Goal: Information Seeking & Learning: Find specific fact

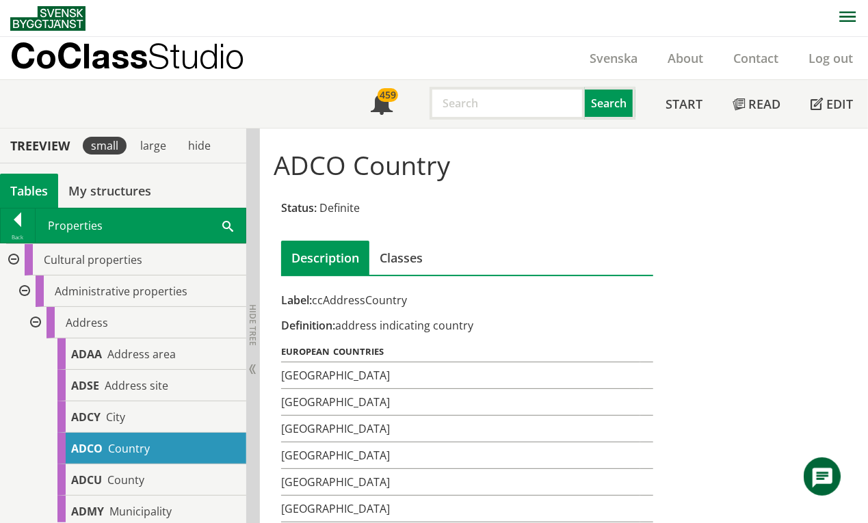
click at [25, 189] on div "Tables" at bounding box center [29, 191] width 58 height 34
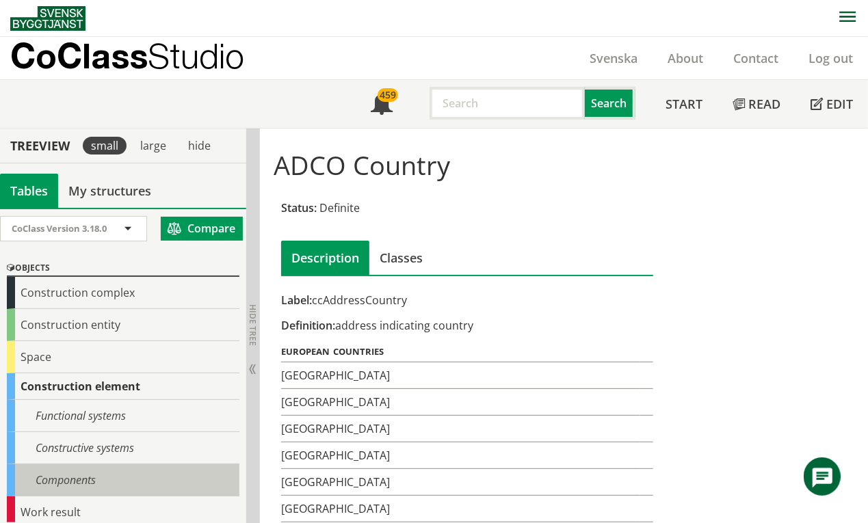
click at [74, 479] on div "Components" at bounding box center [123, 480] width 233 height 32
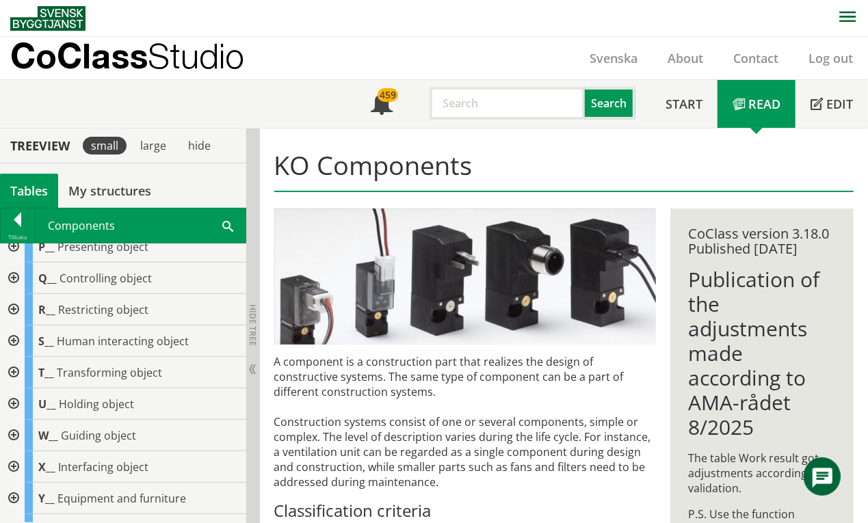
scroll to position [332, 0]
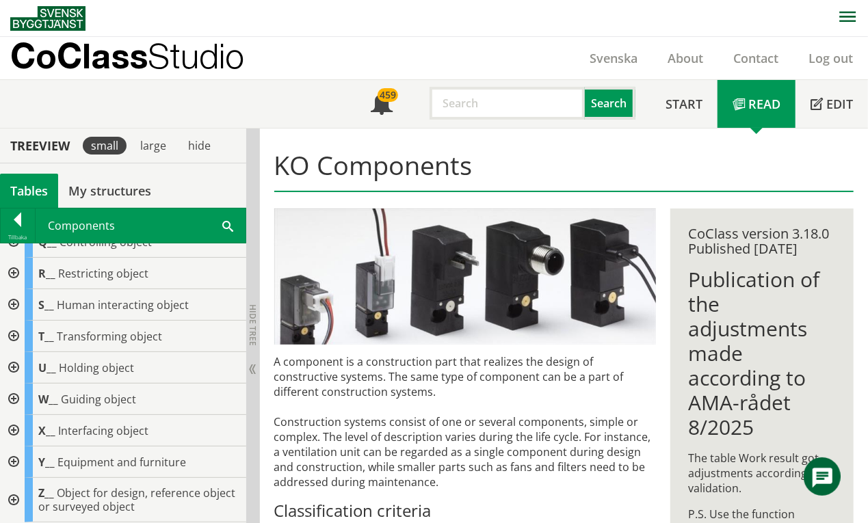
click at [12, 431] on div at bounding box center [12, 430] width 25 height 31
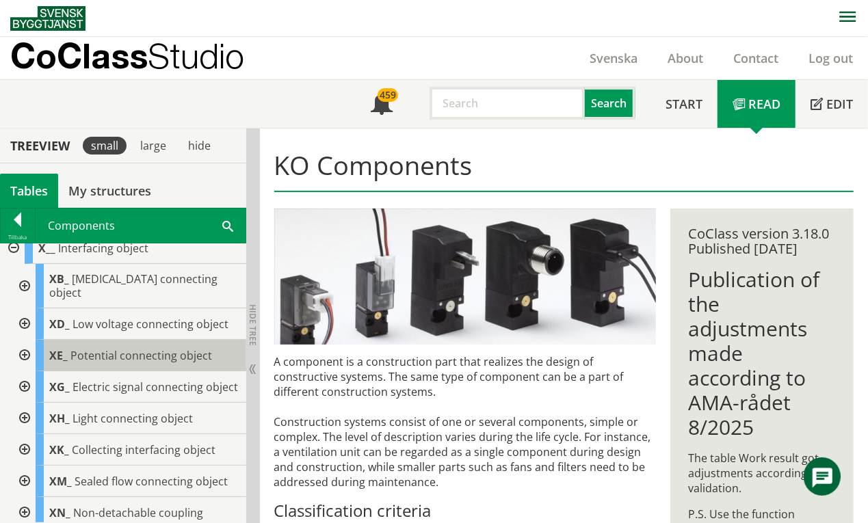
scroll to position [424, 0]
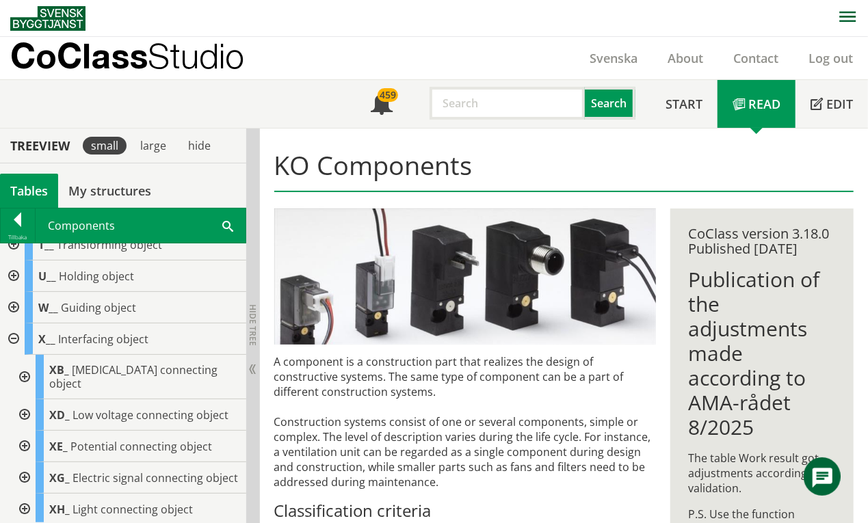
click at [25, 378] on div at bounding box center [23, 377] width 25 height 44
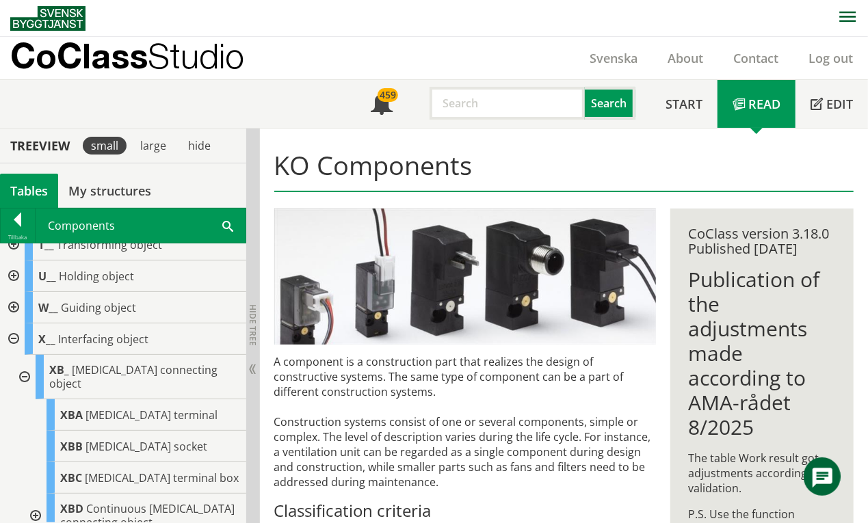
click at [25, 375] on div at bounding box center [23, 377] width 25 height 44
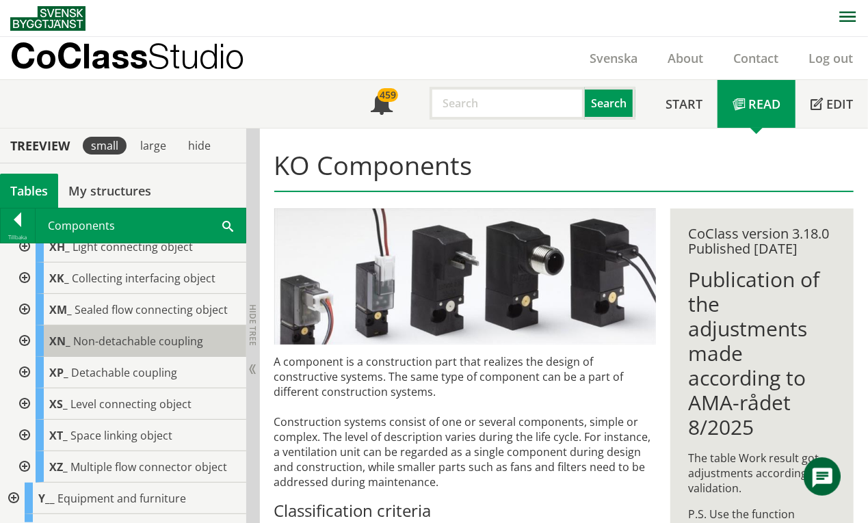
scroll to position [698, 0]
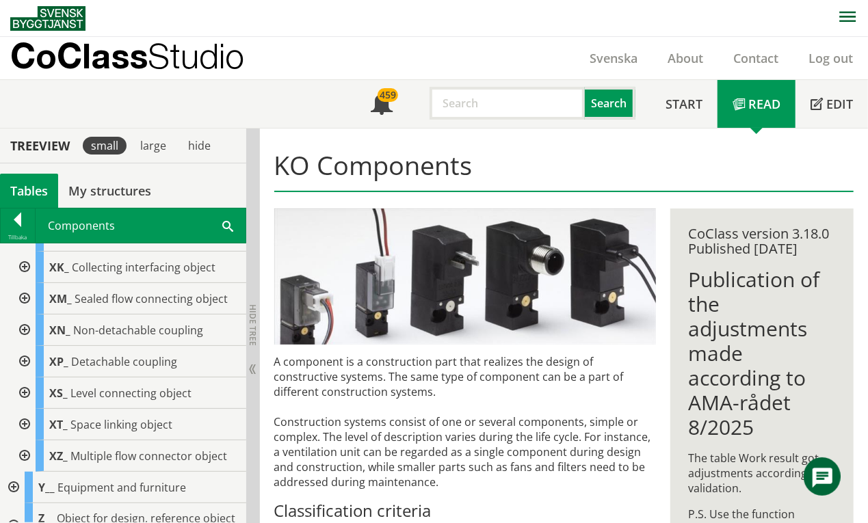
click at [23, 280] on div at bounding box center [23, 267] width 25 height 31
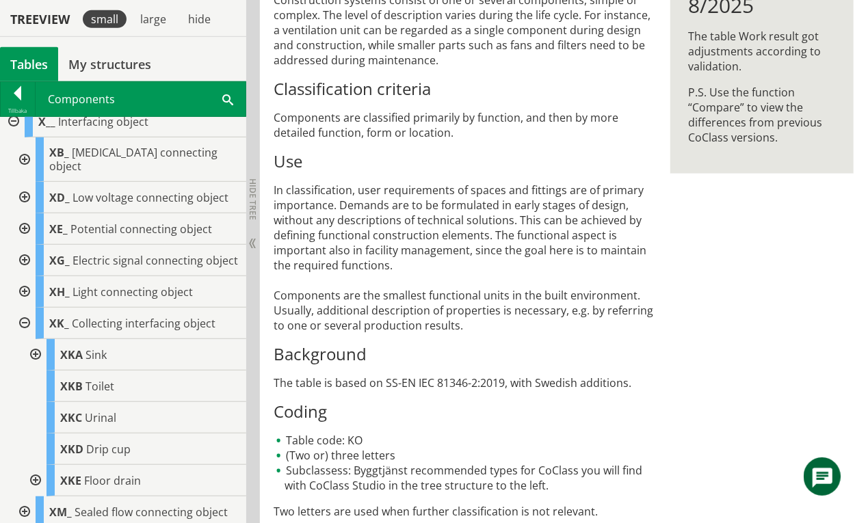
scroll to position [425, 0]
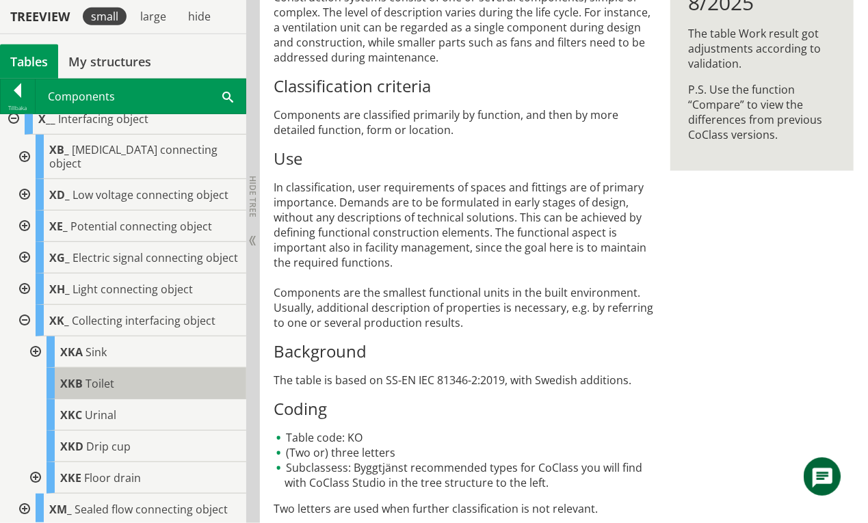
click at [98, 391] on span "Toilet" at bounding box center [99, 383] width 29 height 15
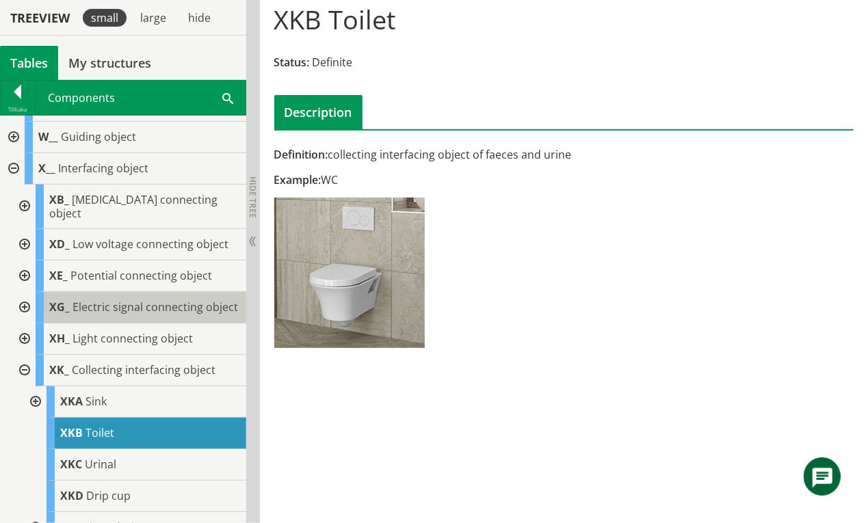
scroll to position [424, 0]
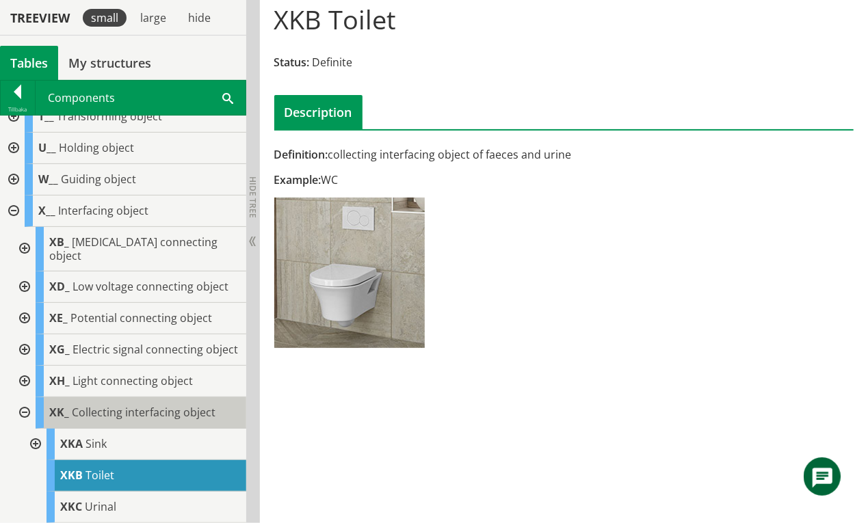
click at [116, 419] on span "Collecting interfacing object" at bounding box center [144, 412] width 144 height 15
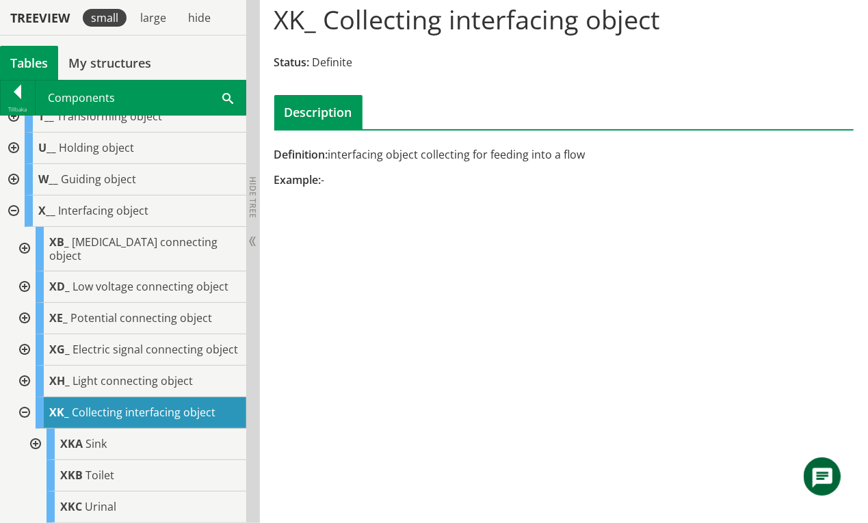
click at [25, 59] on div "Tables" at bounding box center [29, 63] width 58 height 34
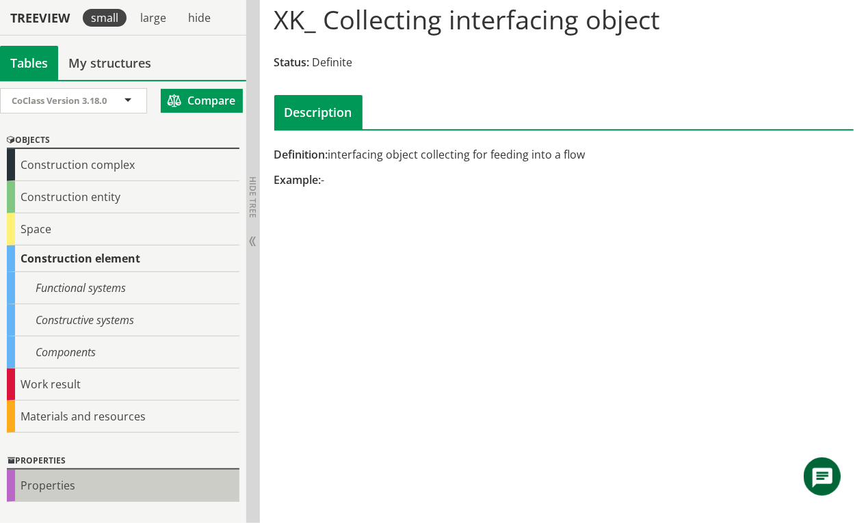
click at [52, 484] on div "Properties" at bounding box center [123, 486] width 233 height 32
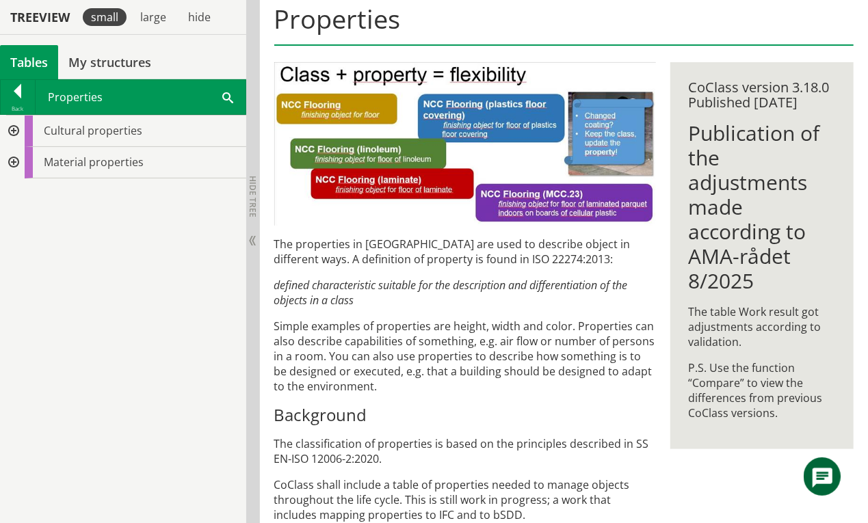
click at [14, 133] on div at bounding box center [12, 131] width 25 height 31
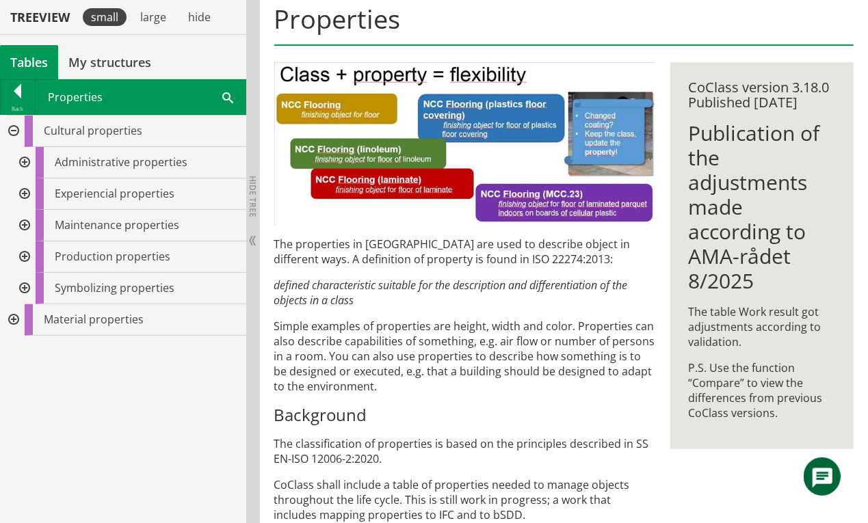
click at [11, 323] on div at bounding box center [12, 319] width 25 height 31
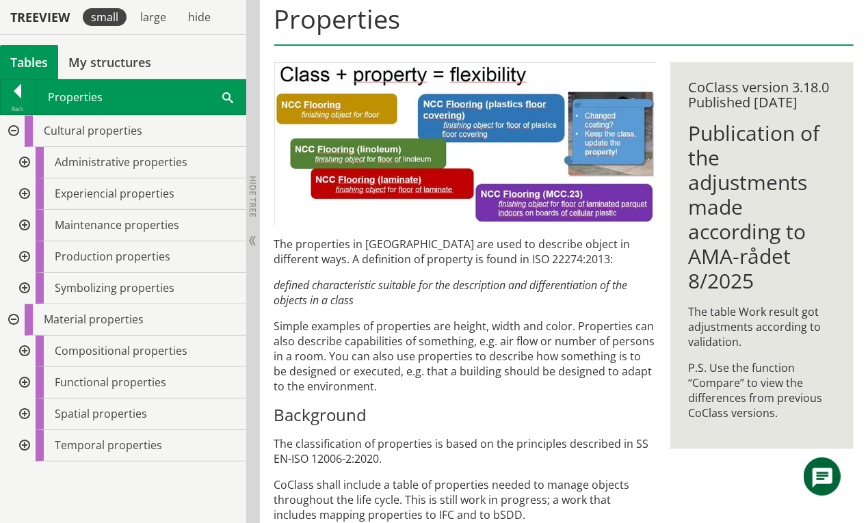
click at [25, 380] on div at bounding box center [23, 382] width 25 height 31
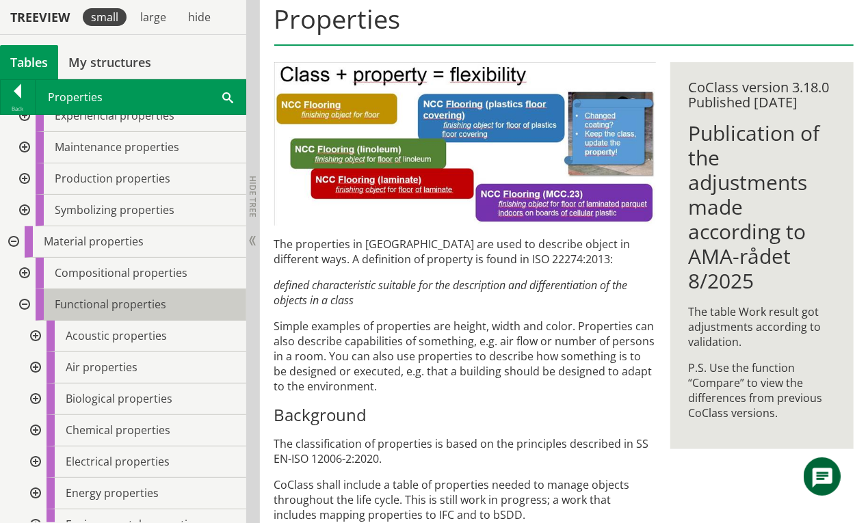
scroll to position [77, 0]
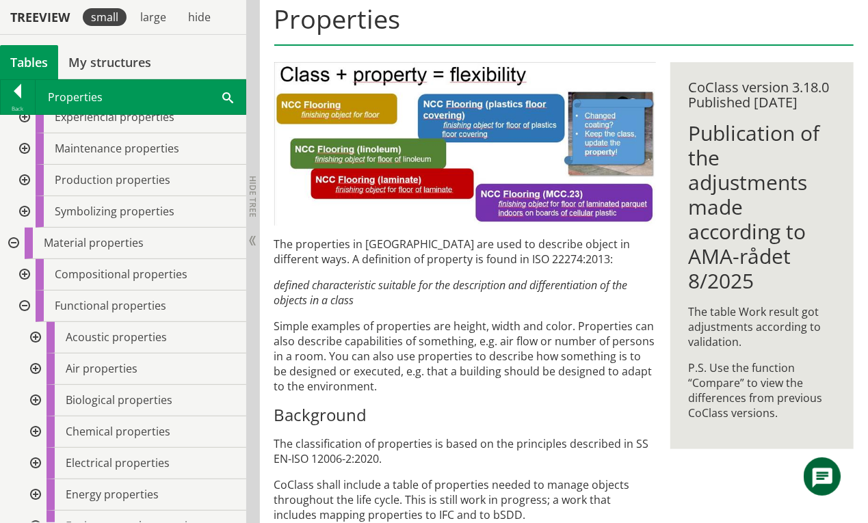
click at [23, 306] on div at bounding box center [23, 306] width 25 height 31
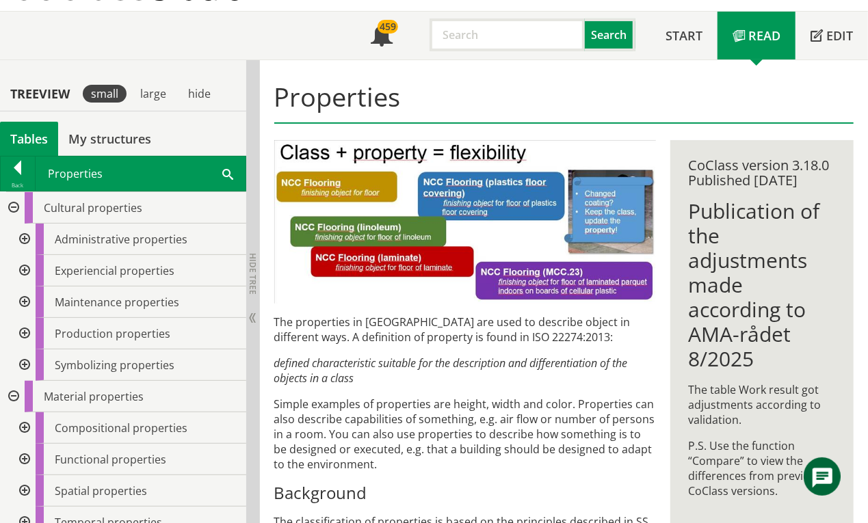
scroll to position [0, 0]
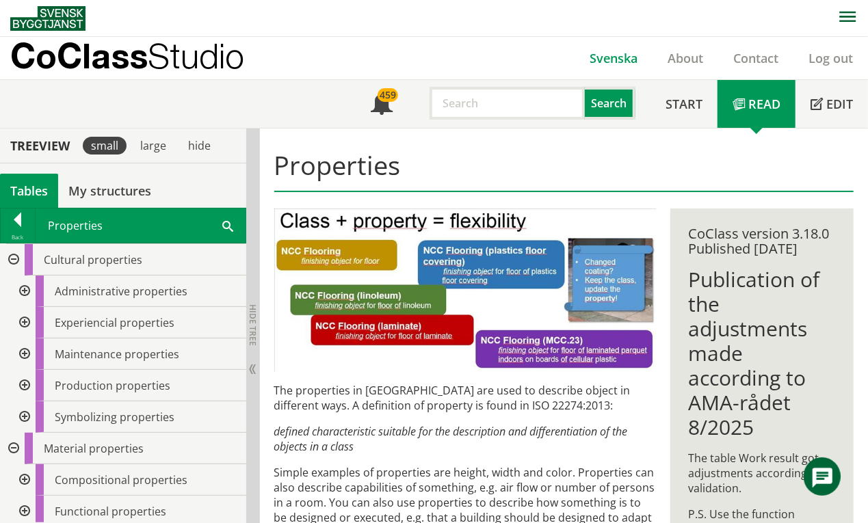
click at [621, 55] on link "Svenska" at bounding box center [613, 58] width 78 height 16
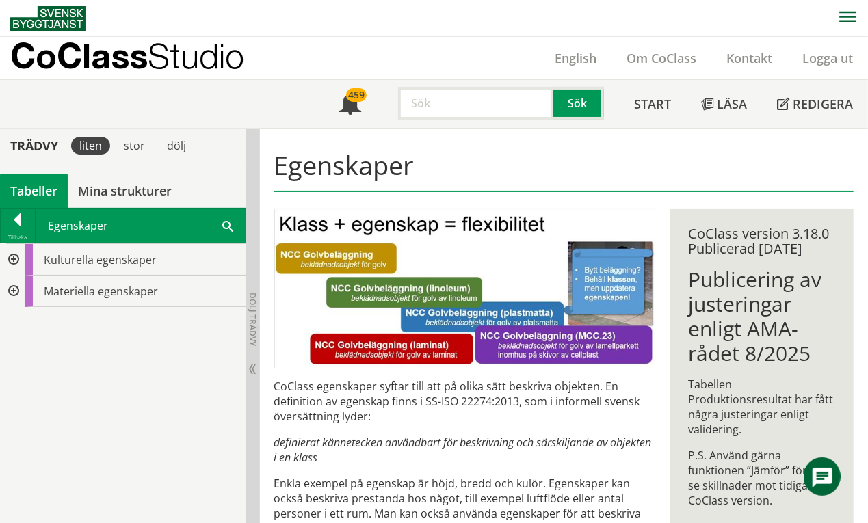
click at [11, 260] on div at bounding box center [12, 259] width 25 height 31
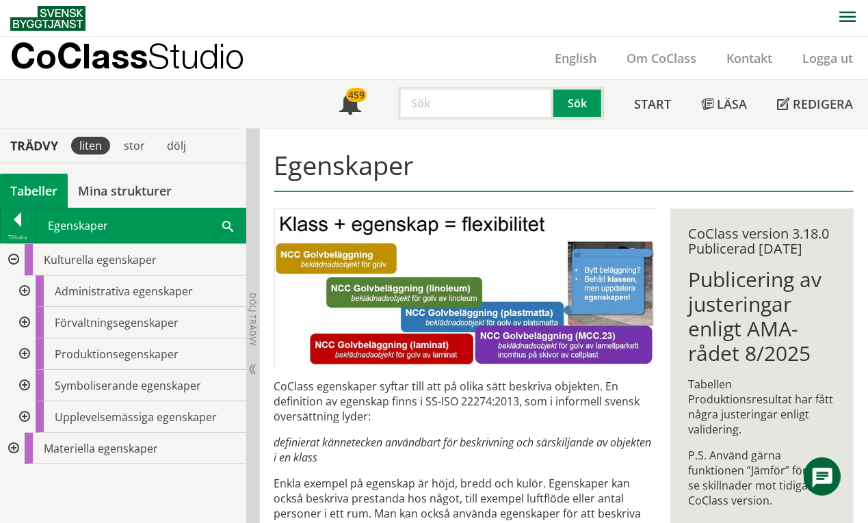
click at [22, 321] on div at bounding box center [23, 322] width 25 height 31
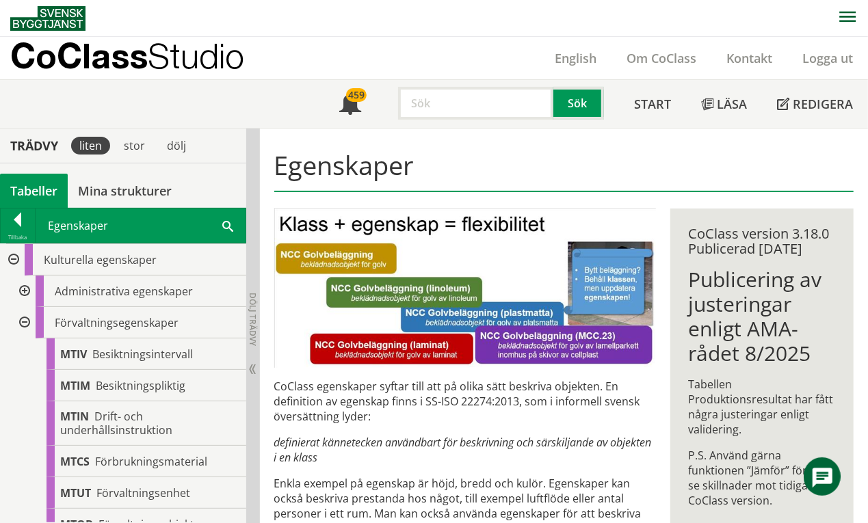
click at [25, 319] on div at bounding box center [23, 322] width 25 height 31
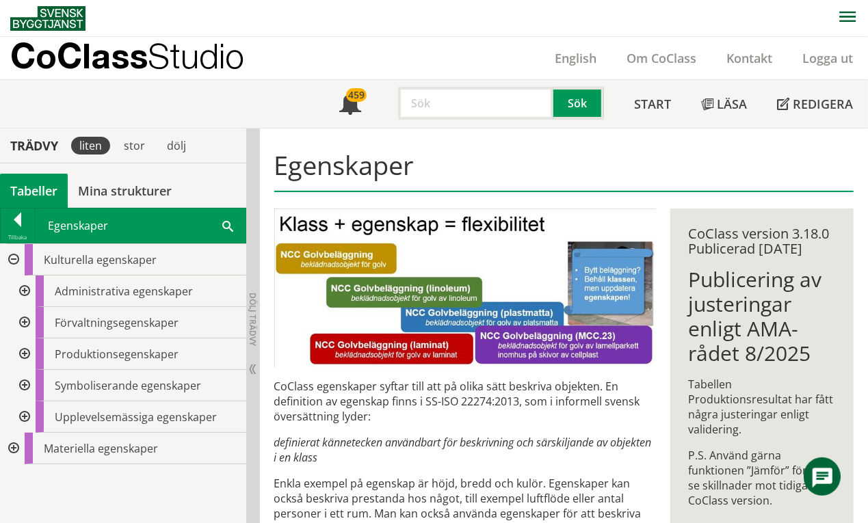
click at [26, 354] on div at bounding box center [23, 354] width 25 height 31
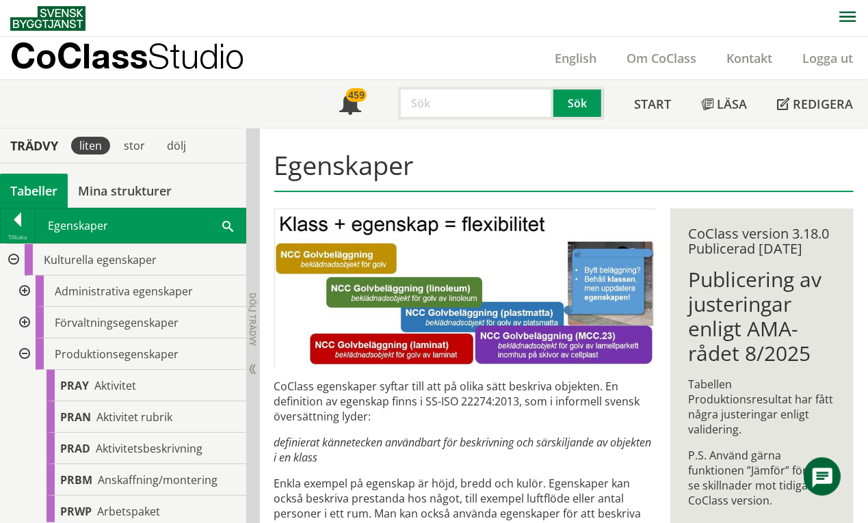
click at [21, 354] on div at bounding box center [23, 354] width 25 height 31
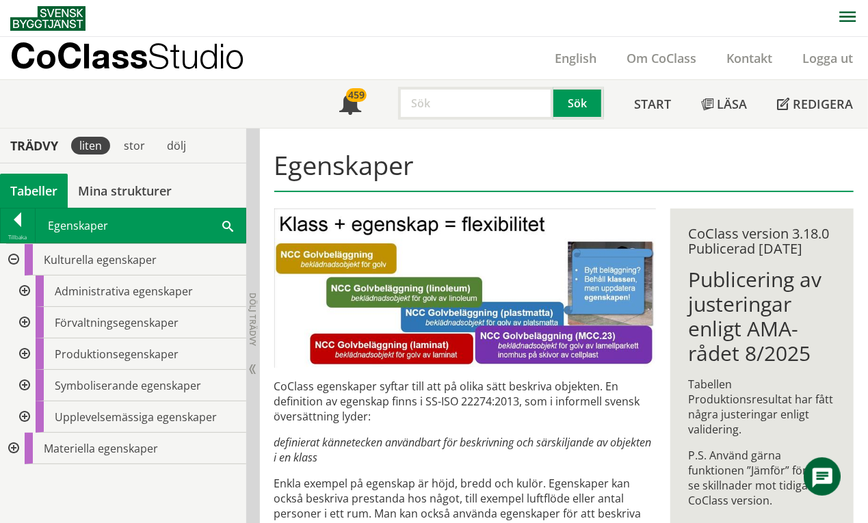
click at [25, 386] on div at bounding box center [23, 385] width 25 height 31
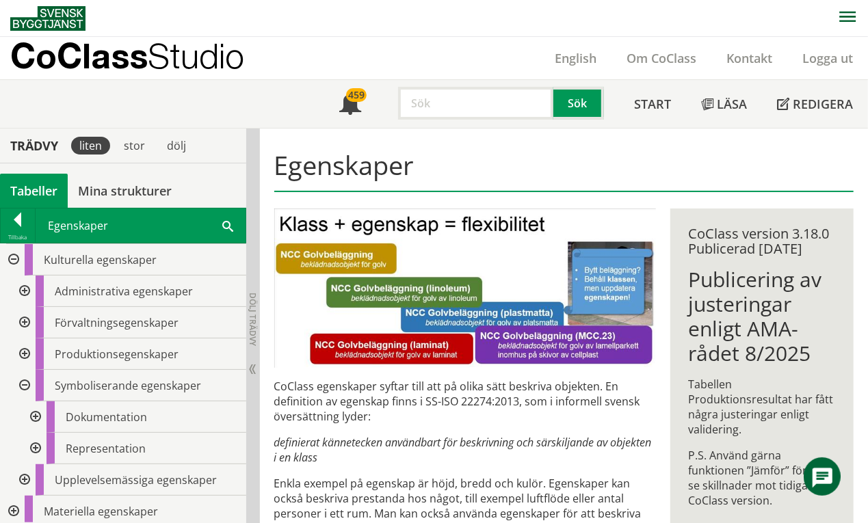
click at [38, 414] on div at bounding box center [34, 416] width 25 height 31
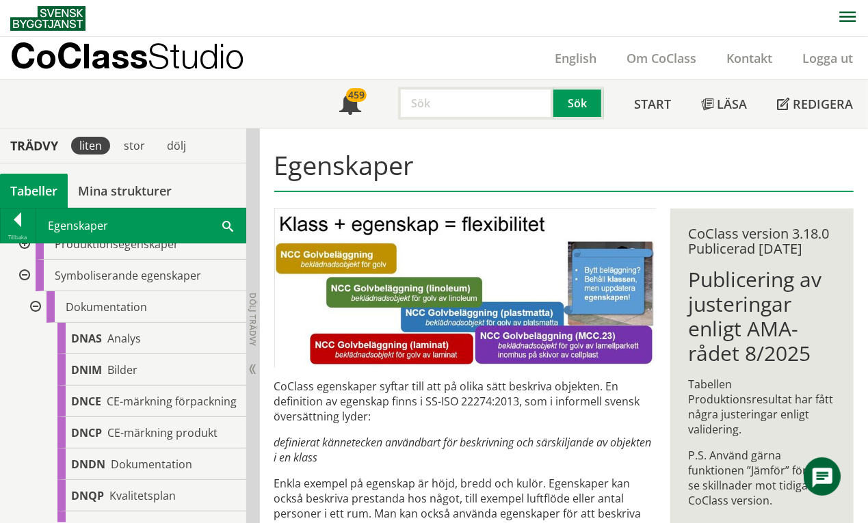
click at [38, 304] on div at bounding box center [34, 306] width 25 height 31
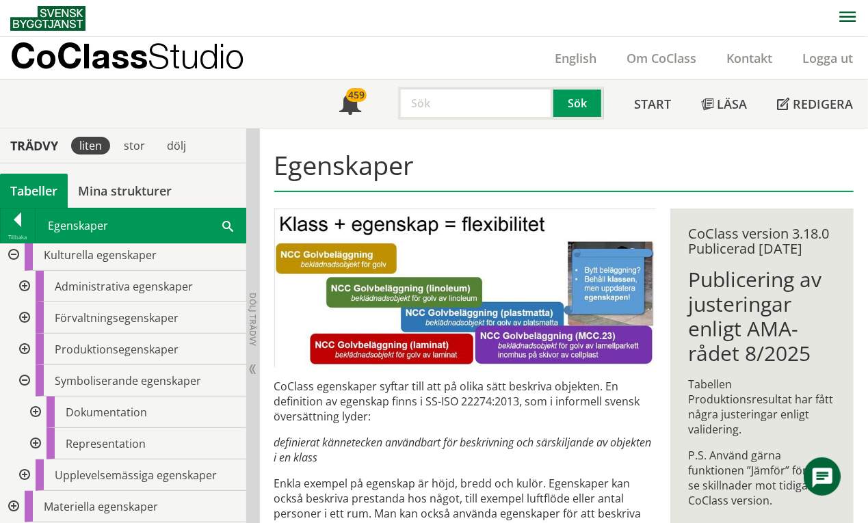
scroll to position [4, 0]
click at [39, 444] on div at bounding box center [34, 444] width 25 height 31
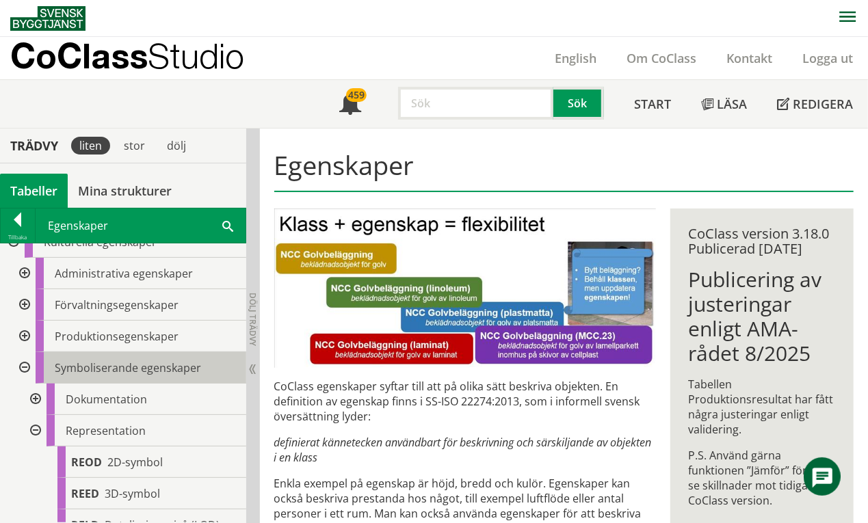
scroll to position [0, 0]
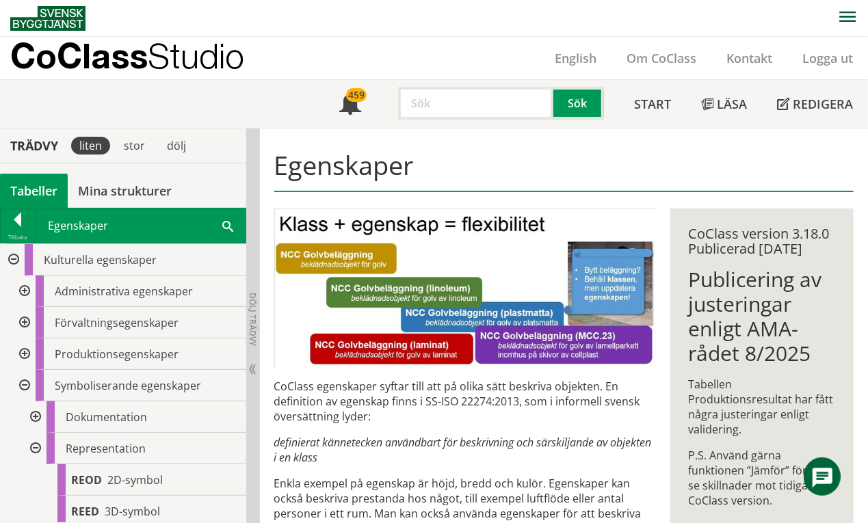
drag, startPoint x: 33, startPoint y: 447, endPoint x: 36, endPoint y: 436, distance: 12.1
click at [34, 447] on div at bounding box center [34, 448] width 25 height 31
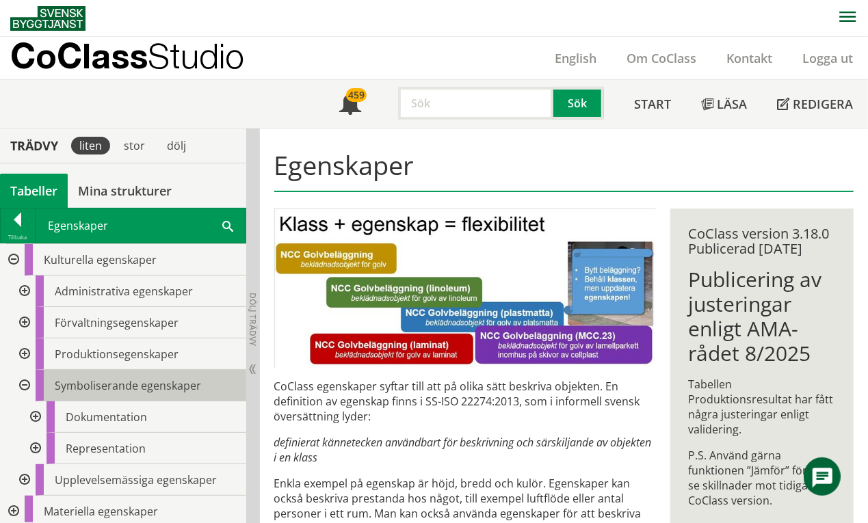
scroll to position [4, 0]
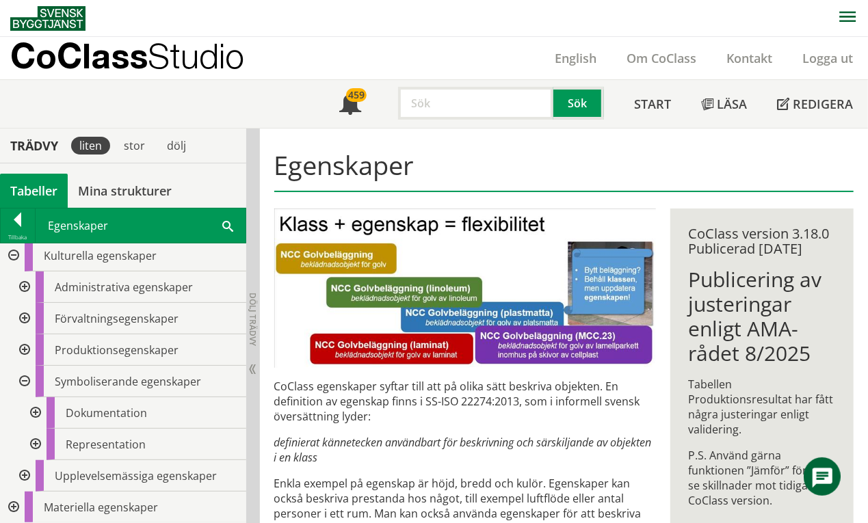
click at [15, 254] on div at bounding box center [12, 255] width 25 height 31
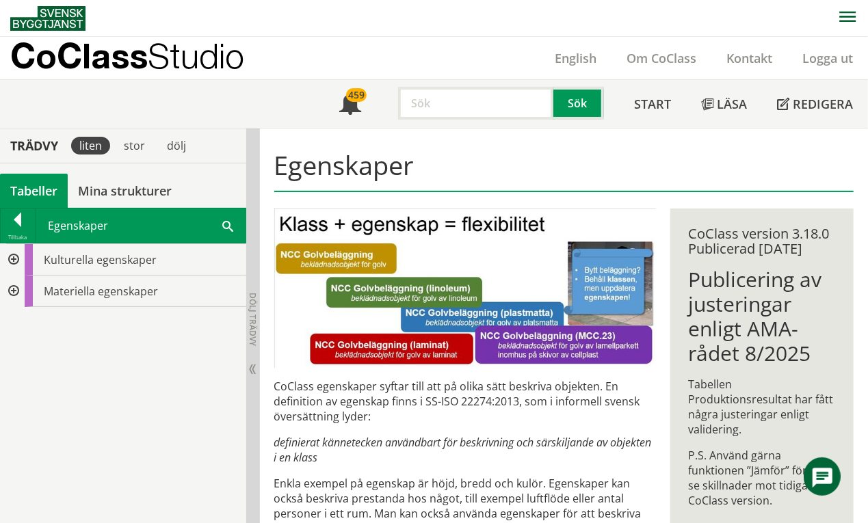
scroll to position [0, 0]
click at [15, 290] on div at bounding box center [12, 291] width 25 height 31
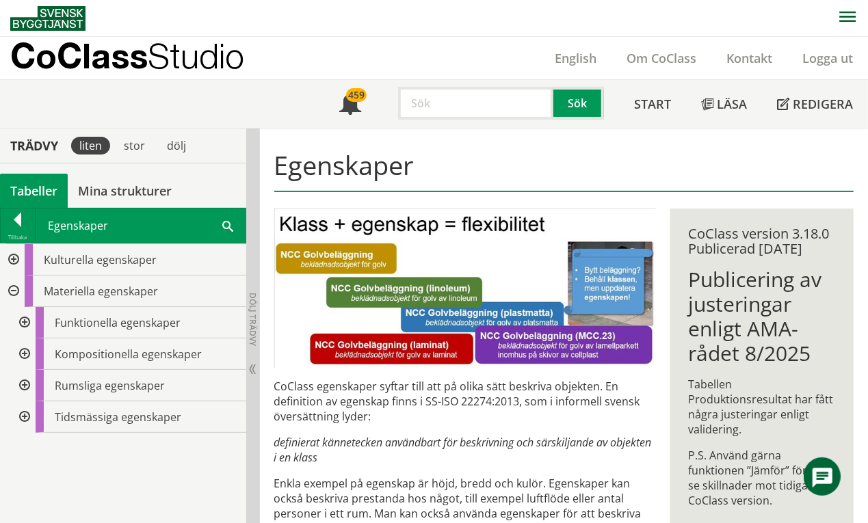
click at [25, 323] on div at bounding box center [23, 322] width 25 height 31
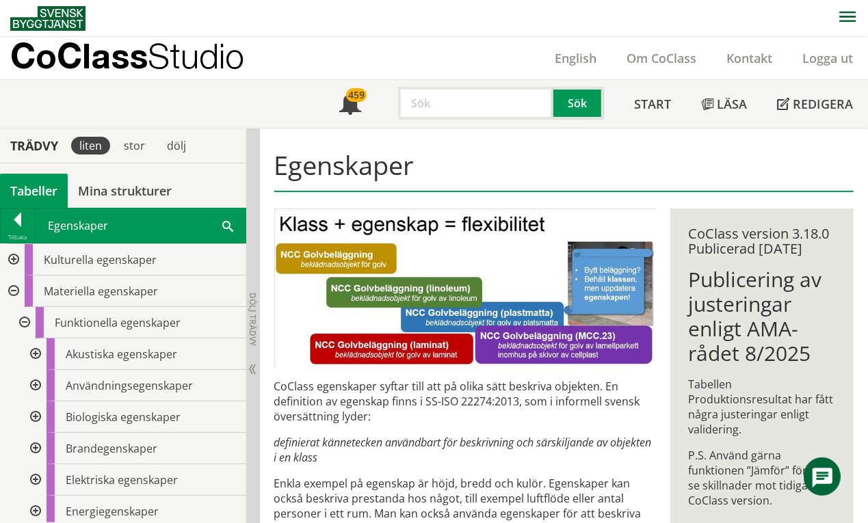
click at [23, 326] on div at bounding box center [23, 322] width 25 height 31
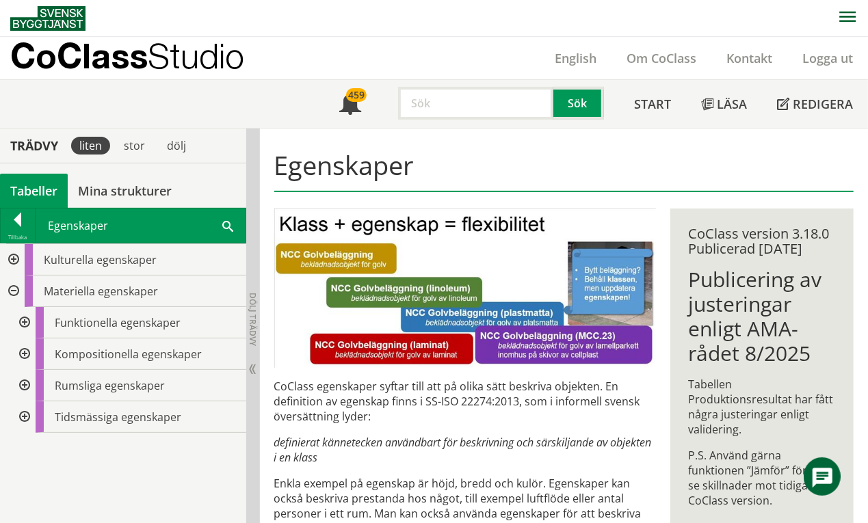
click at [23, 354] on div at bounding box center [23, 354] width 25 height 31
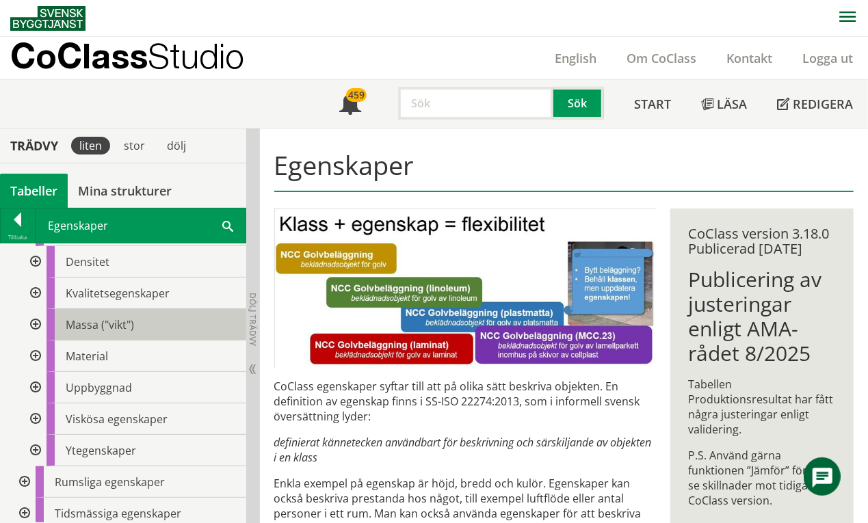
scroll to position [130, 0]
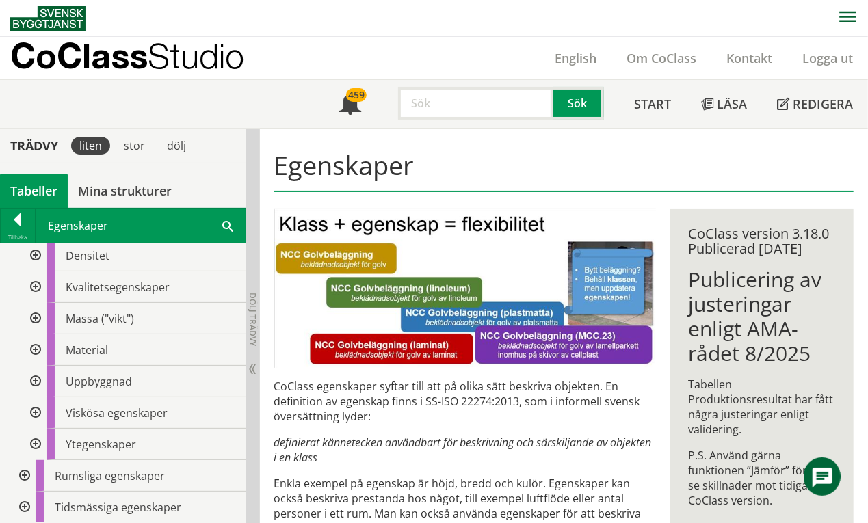
click at [34, 380] on div at bounding box center [34, 381] width 25 height 31
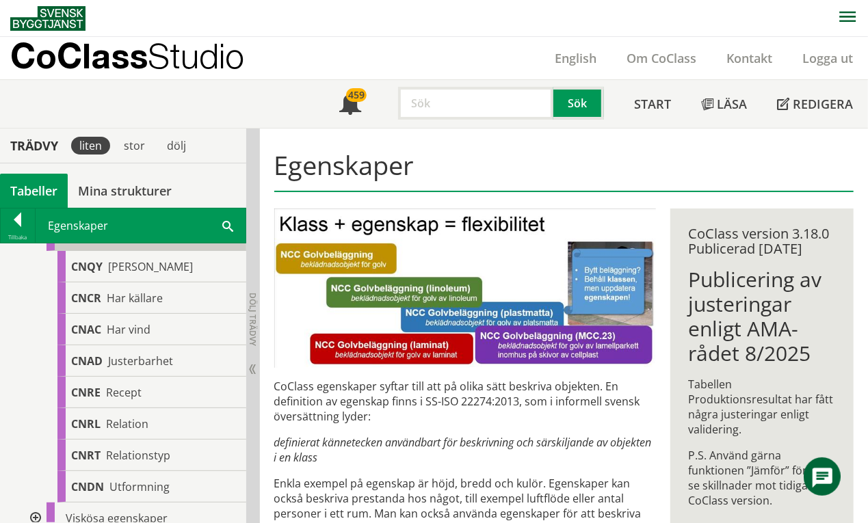
scroll to position [17, 0]
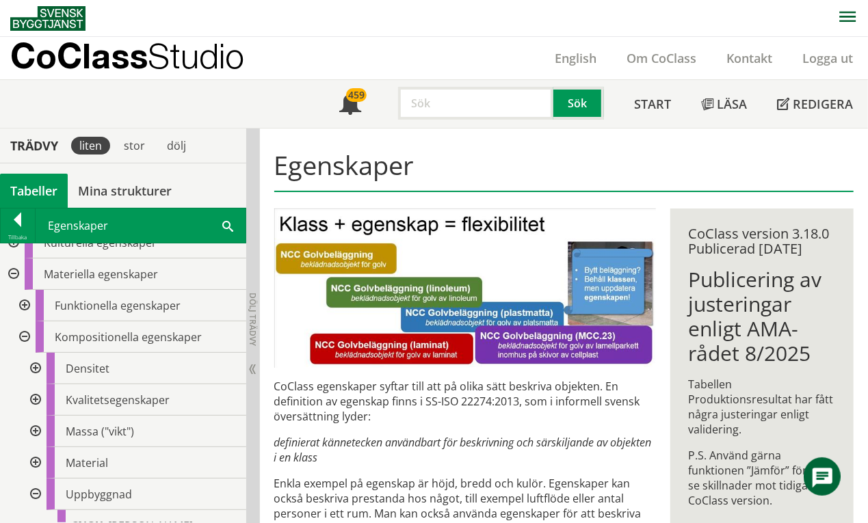
click at [36, 490] on div at bounding box center [34, 494] width 25 height 31
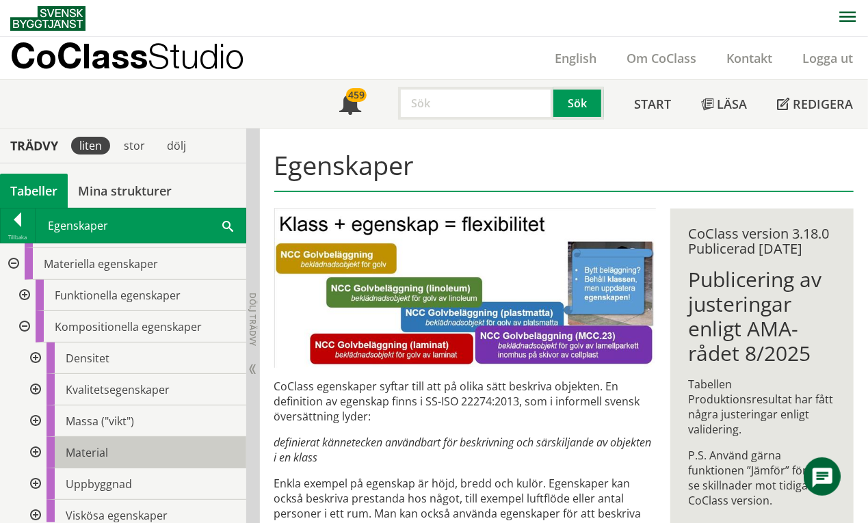
scroll to position [0, 0]
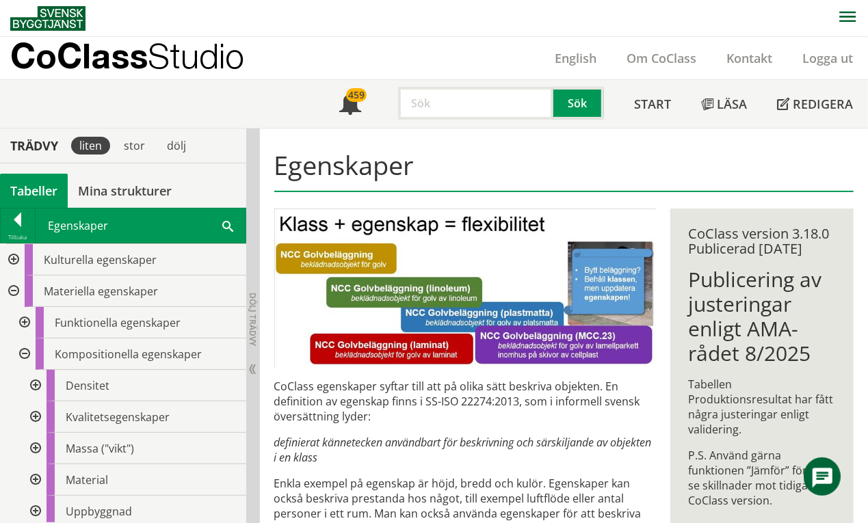
click at [25, 354] on div at bounding box center [23, 354] width 25 height 31
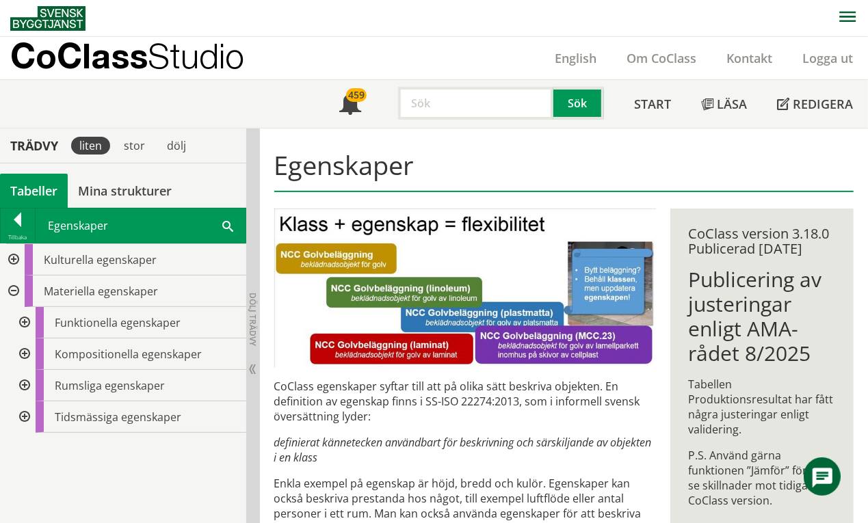
click at [25, 384] on div at bounding box center [23, 385] width 25 height 31
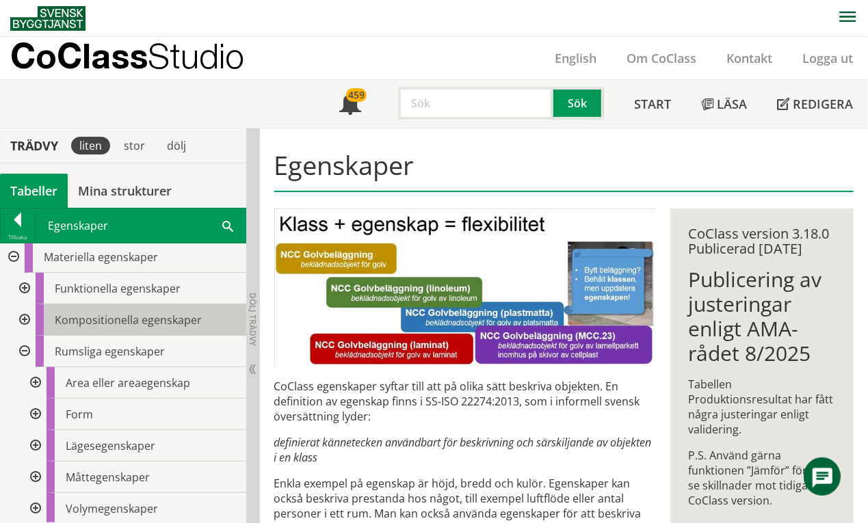
scroll to position [67, 0]
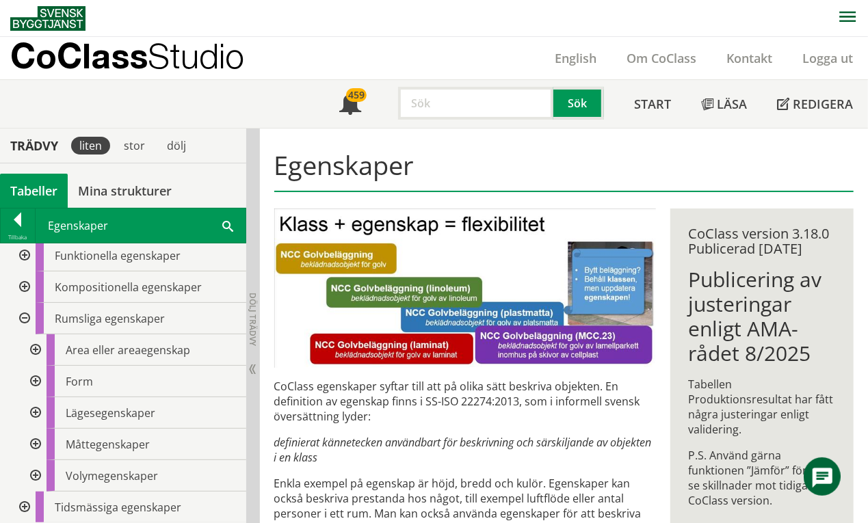
click at [34, 408] on div at bounding box center [34, 412] width 25 height 31
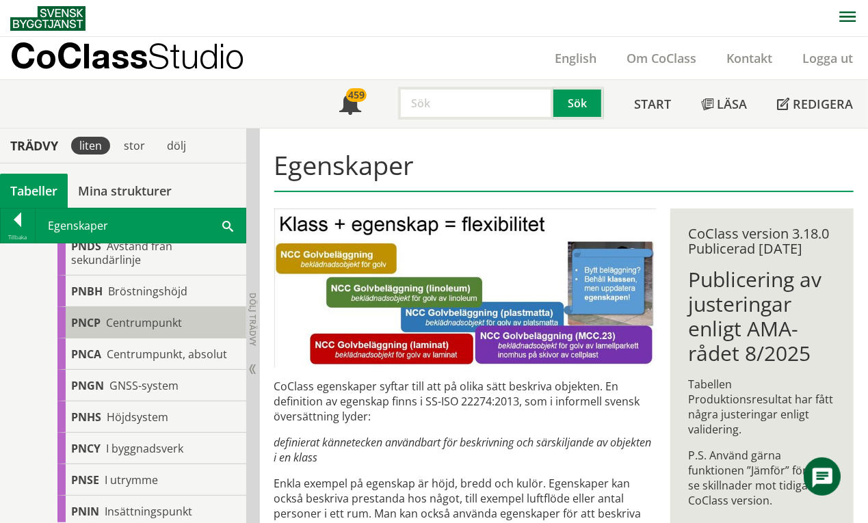
scroll to position [114, 0]
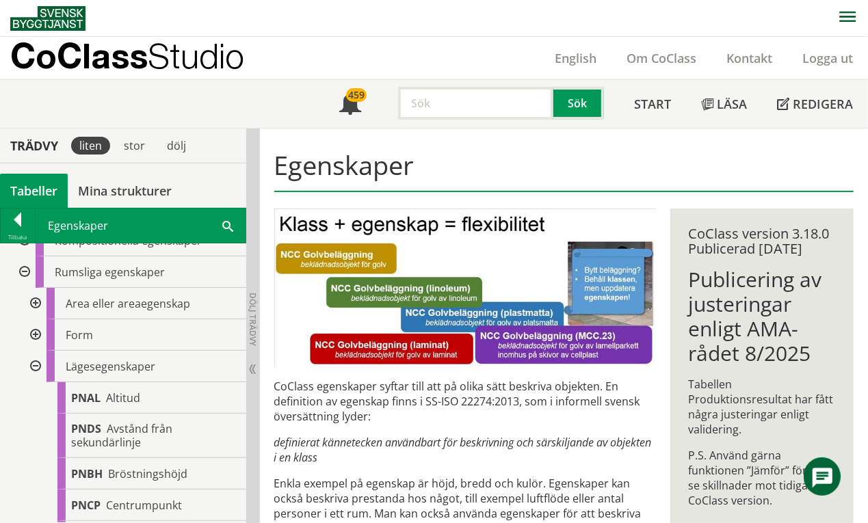
click at [39, 367] on div at bounding box center [34, 366] width 25 height 31
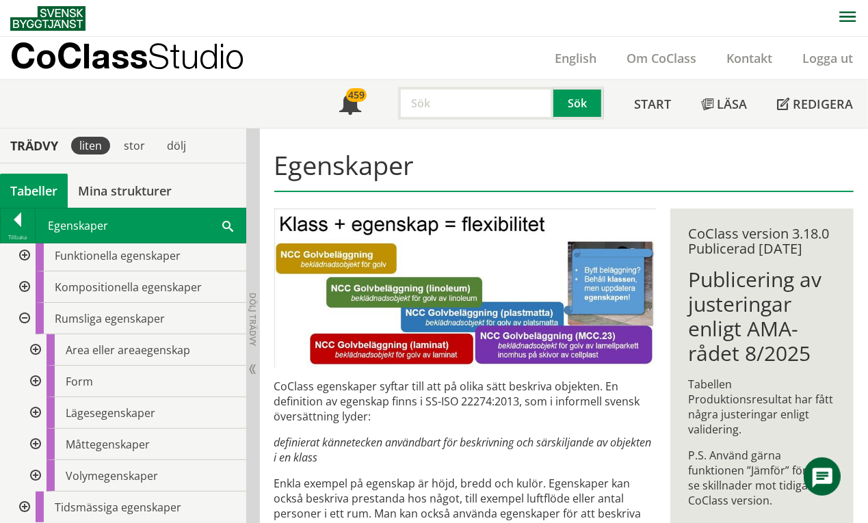
click at [29, 506] on div at bounding box center [23, 507] width 25 height 31
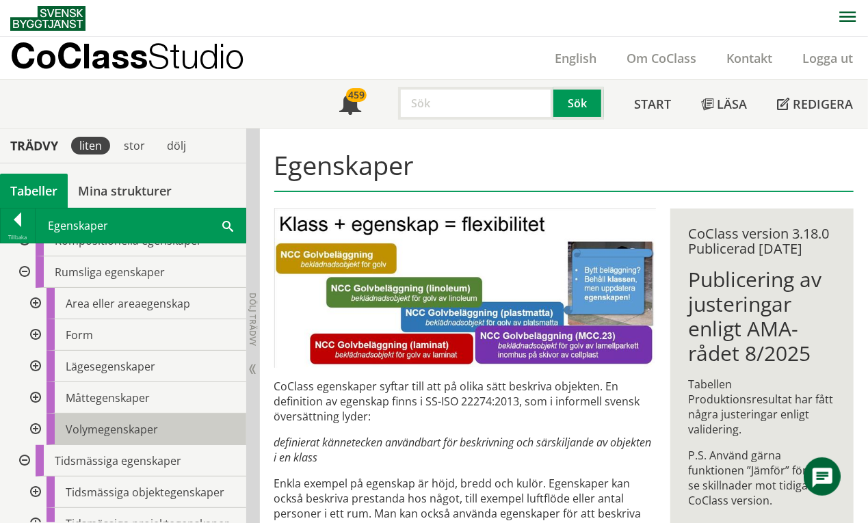
scroll to position [130, 0]
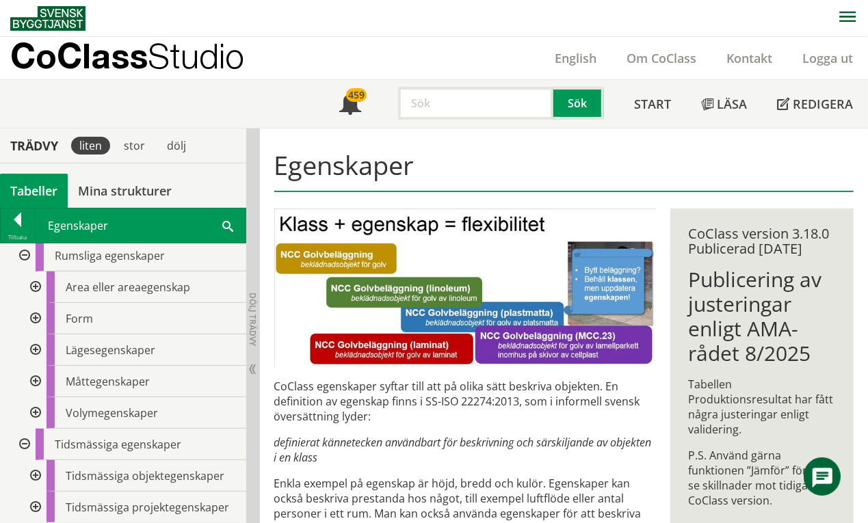
click at [34, 475] on div at bounding box center [34, 475] width 25 height 31
click at [23, 446] on div at bounding box center [23, 444] width 25 height 31
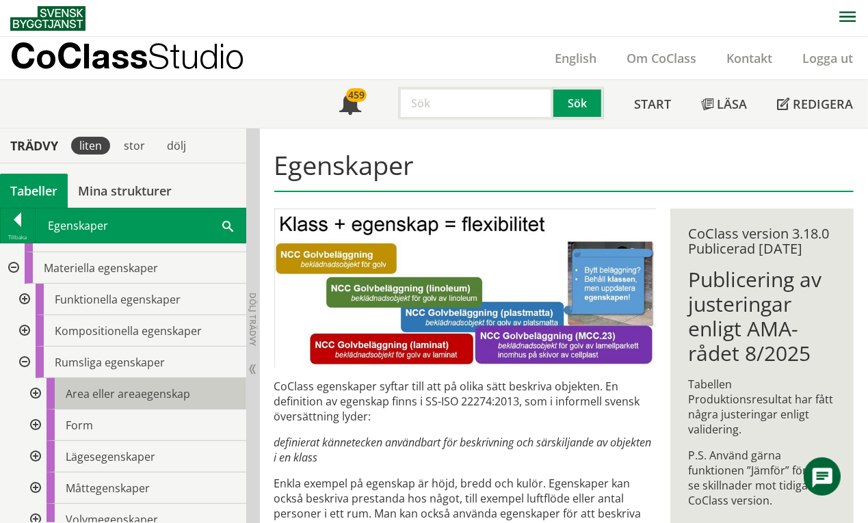
scroll to position [0, 0]
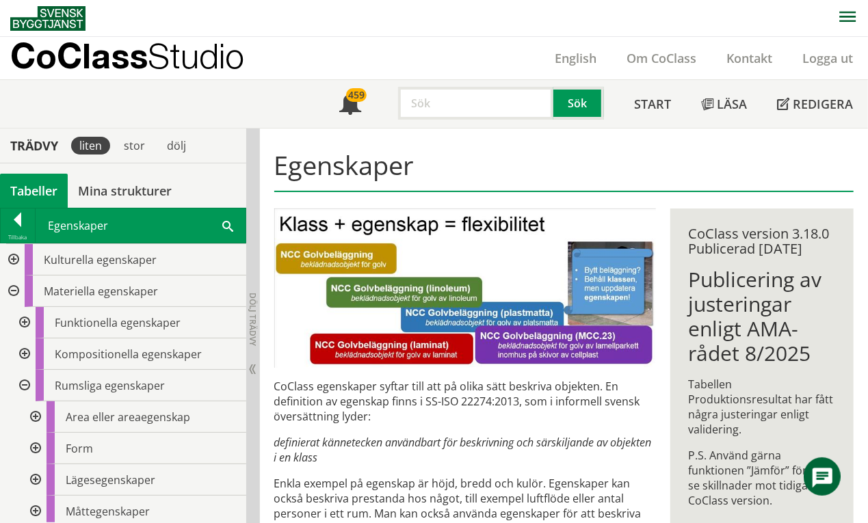
click at [25, 386] on div at bounding box center [23, 385] width 25 height 31
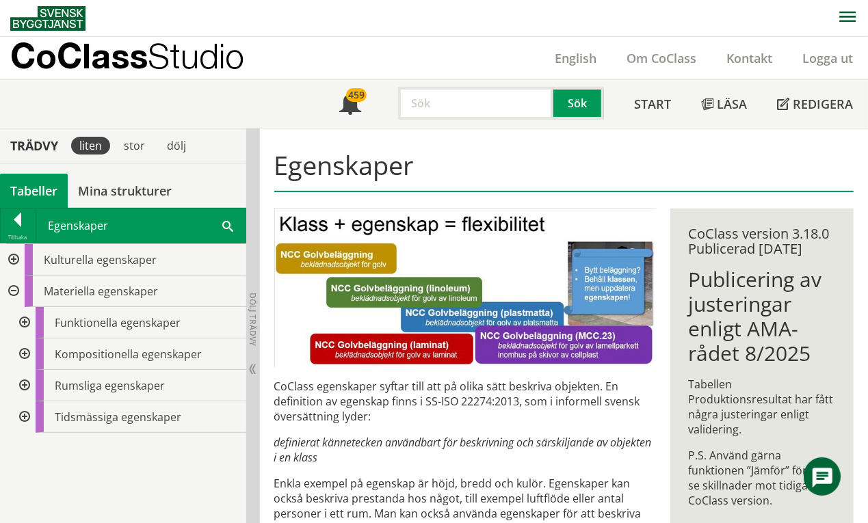
click at [15, 291] on div at bounding box center [12, 291] width 25 height 31
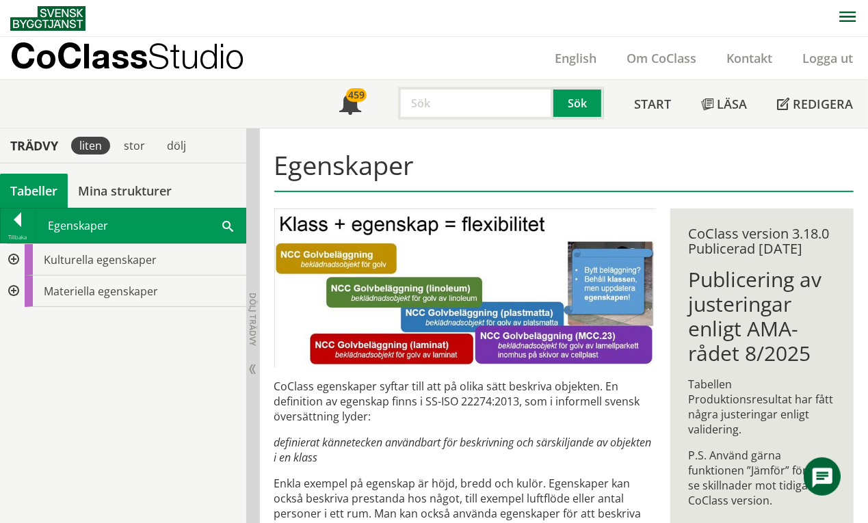
click at [14, 257] on div at bounding box center [12, 259] width 25 height 31
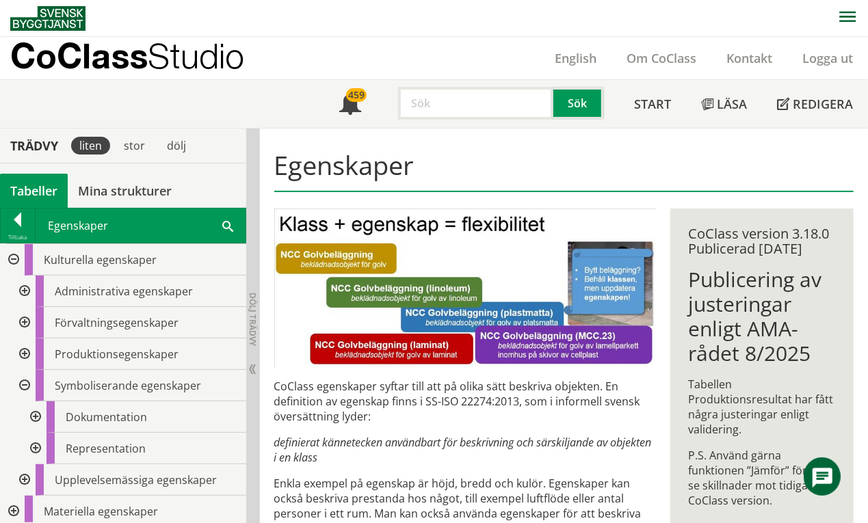
click at [25, 287] on div at bounding box center [23, 291] width 25 height 31
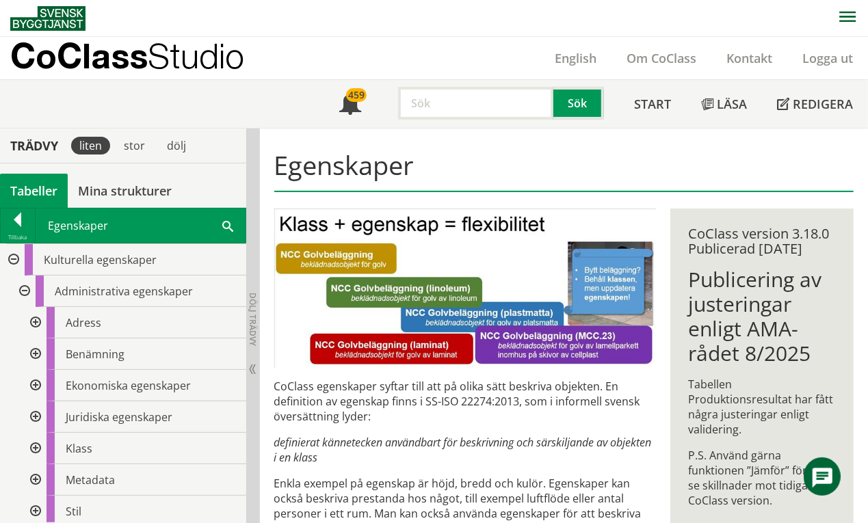
click at [34, 354] on div at bounding box center [34, 354] width 25 height 31
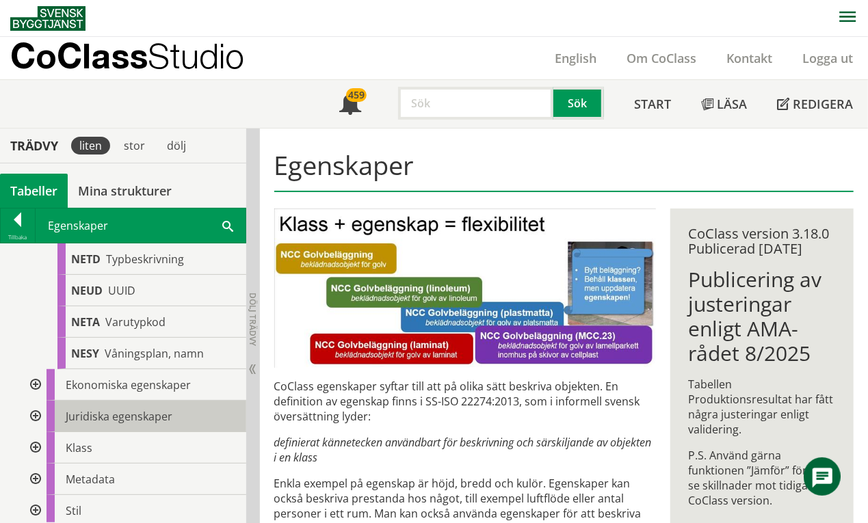
scroll to position [1915, 0]
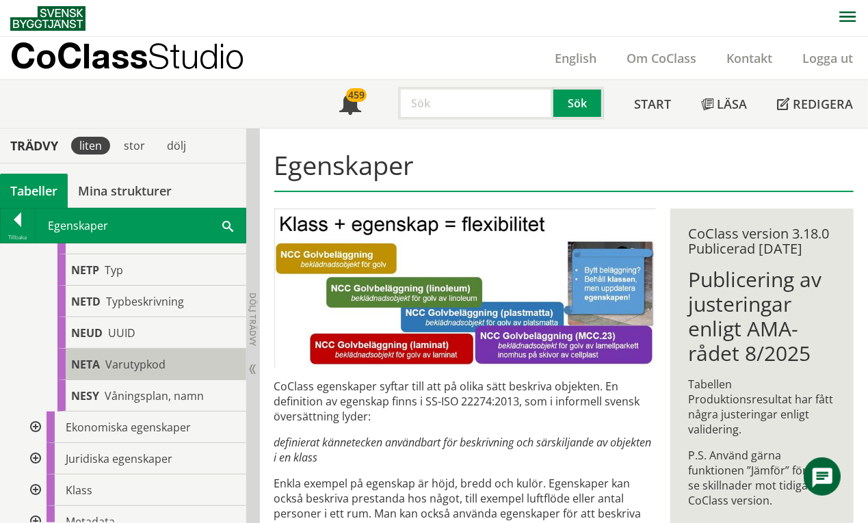
click at [155, 367] on span "Varutypkod" at bounding box center [135, 364] width 60 height 15
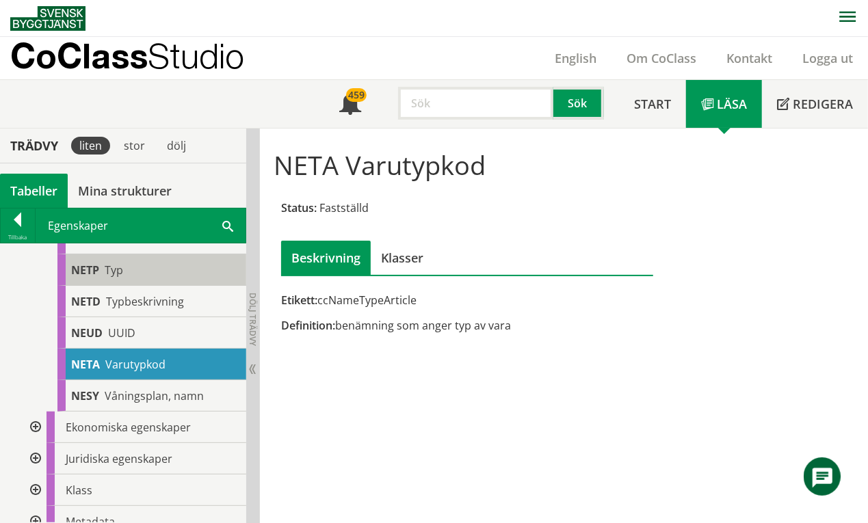
click at [163, 265] on div "NETP Typ" at bounding box center [151, 269] width 189 height 31
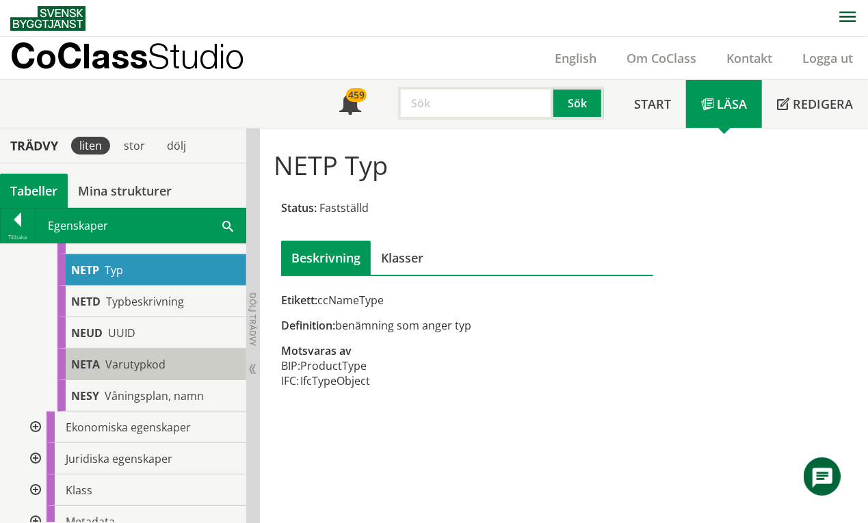
click at [146, 362] on span "Varutypkod" at bounding box center [135, 364] width 60 height 15
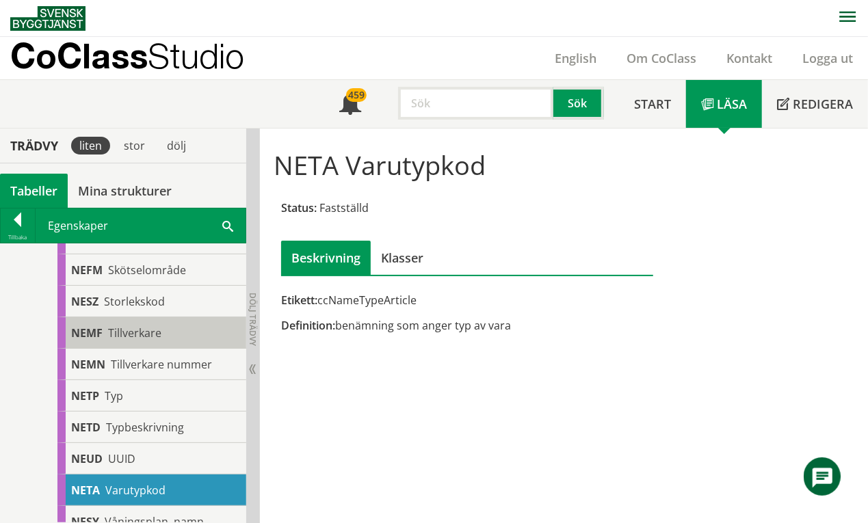
scroll to position [1915, 0]
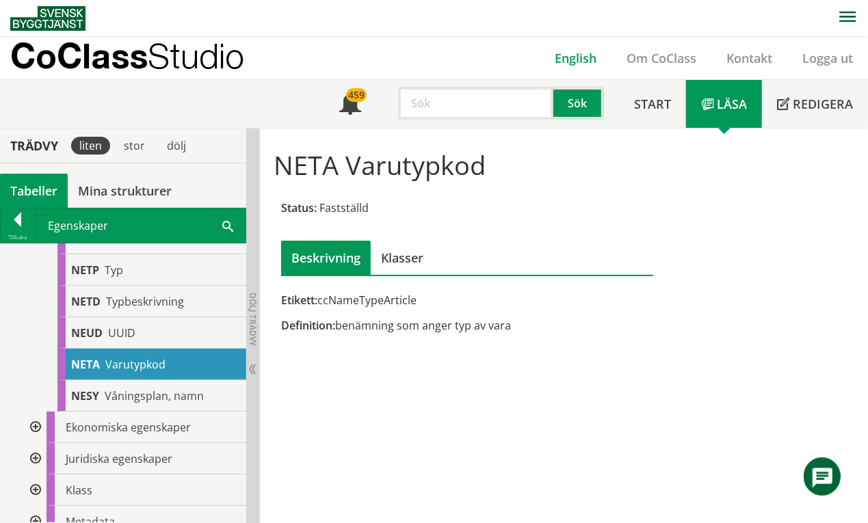
click at [565, 60] on link "English" at bounding box center [576, 58] width 72 height 16
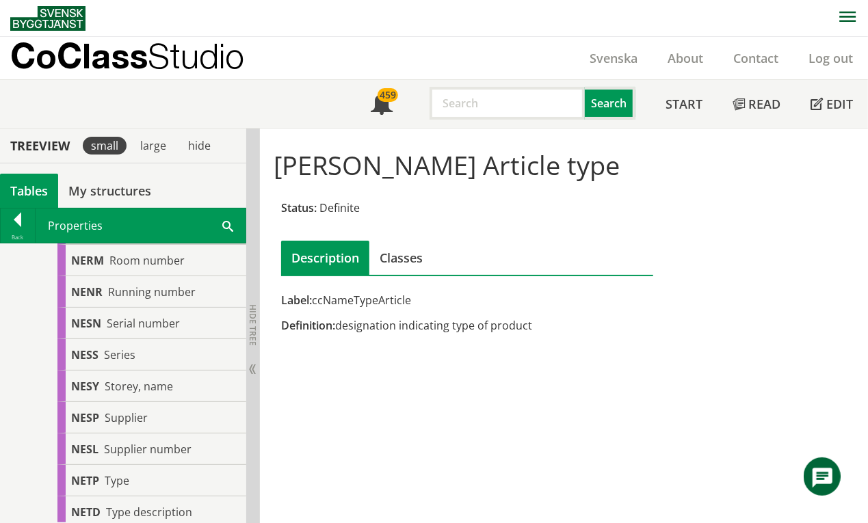
scroll to position [1823, 0]
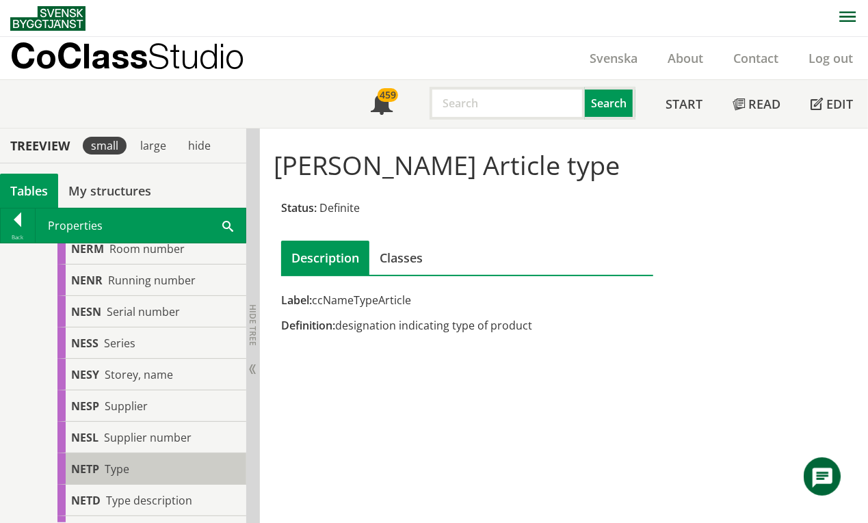
click at [140, 484] on div "NETP Type" at bounding box center [151, 468] width 189 height 31
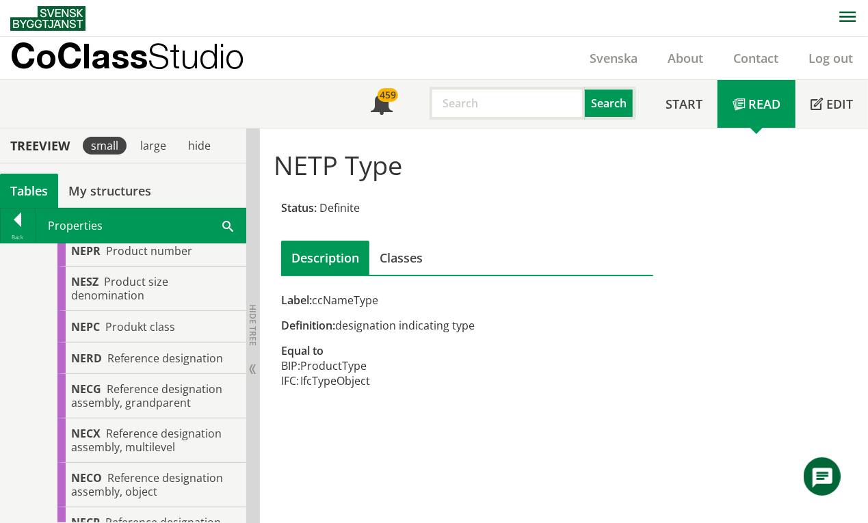
scroll to position [912, 0]
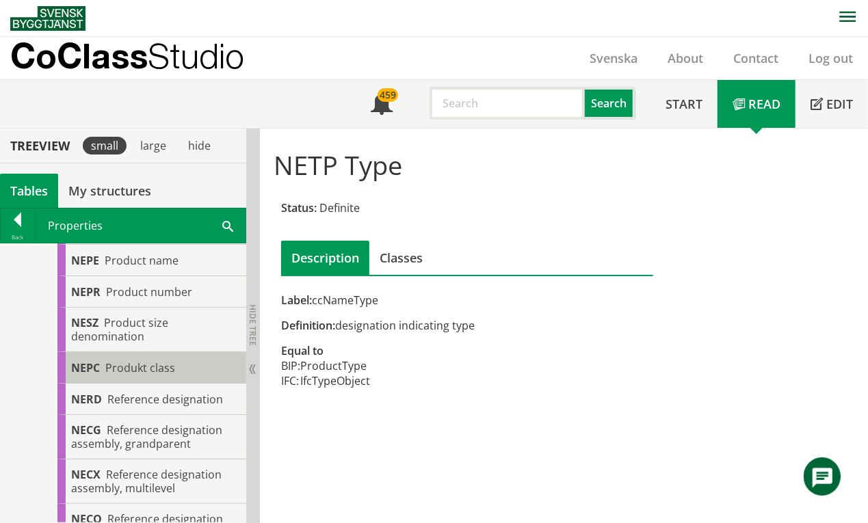
click at [164, 369] on span "Produkt class" at bounding box center [140, 367] width 70 height 15
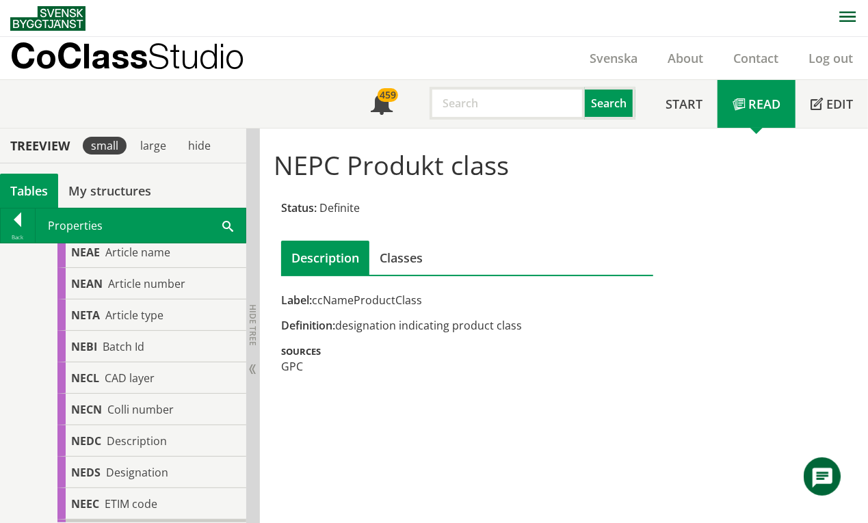
scroll to position [274, 0]
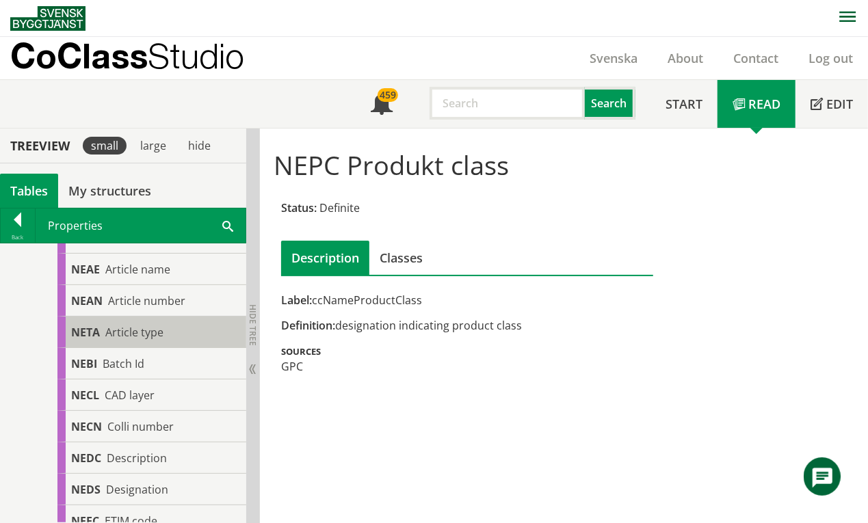
click at [164, 329] on div "NETA Article type" at bounding box center [151, 332] width 189 height 31
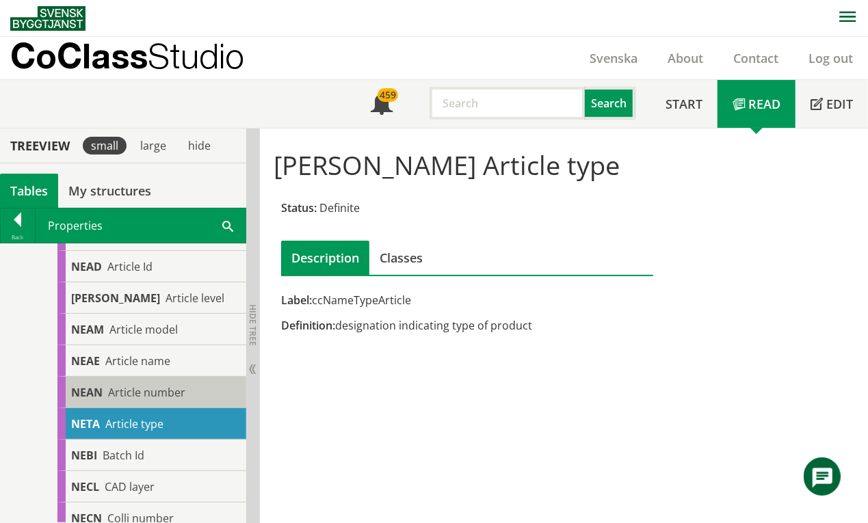
scroll to position [91, 0]
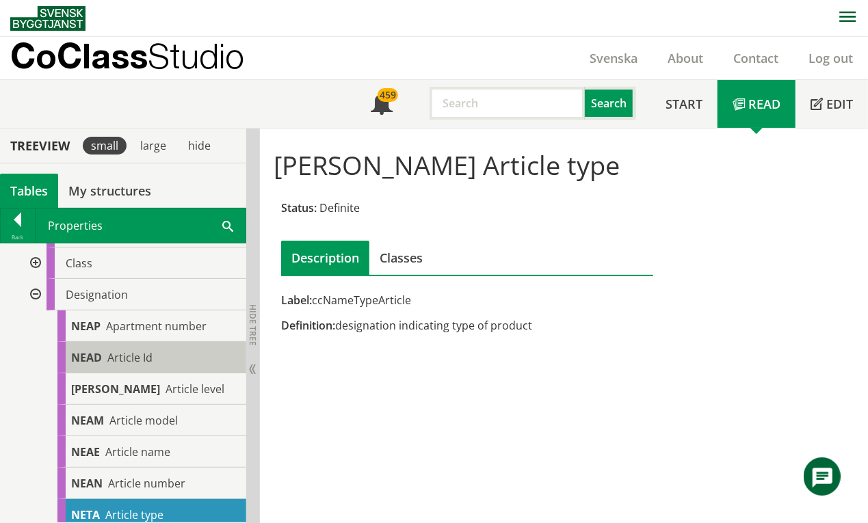
click at [179, 360] on div "NEAD Article Id" at bounding box center [151, 357] width 189 height 31
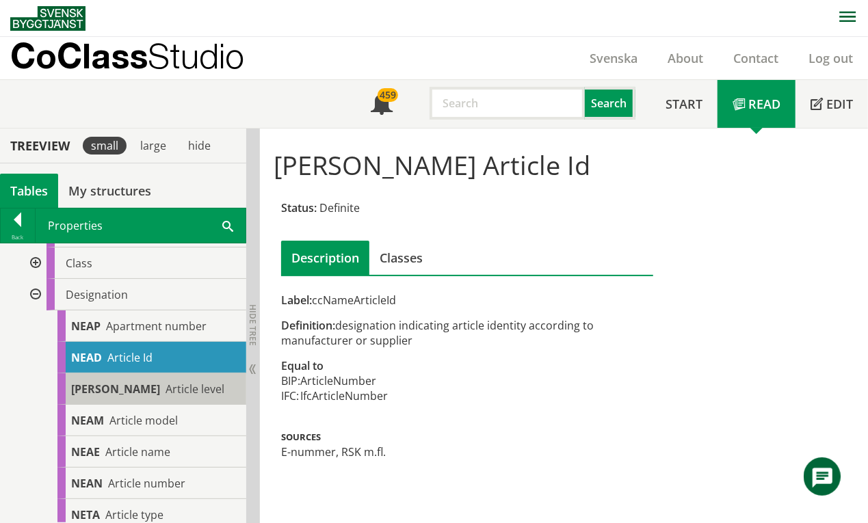
click at [166, 390] on span "Article level" at bounding box center [195, 389] width 59 height 15
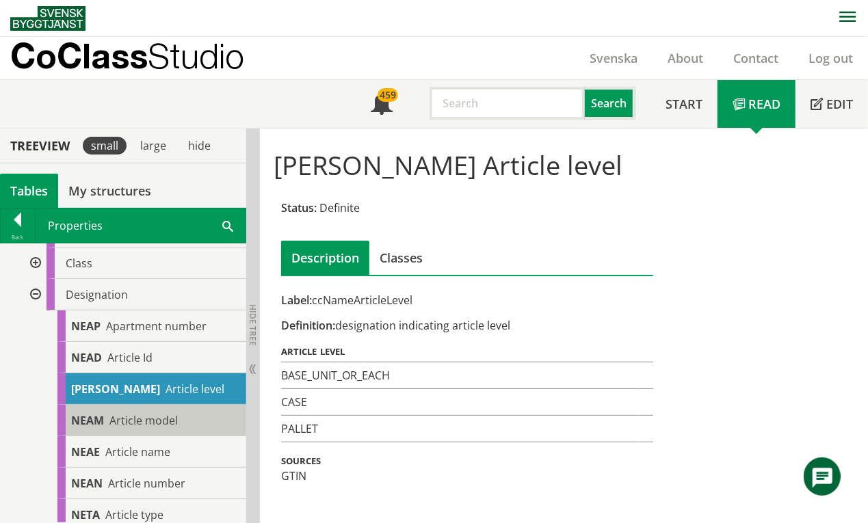
click at [160, 424] on span "Article model" at bounding box center [143, 420] width 68 height 15
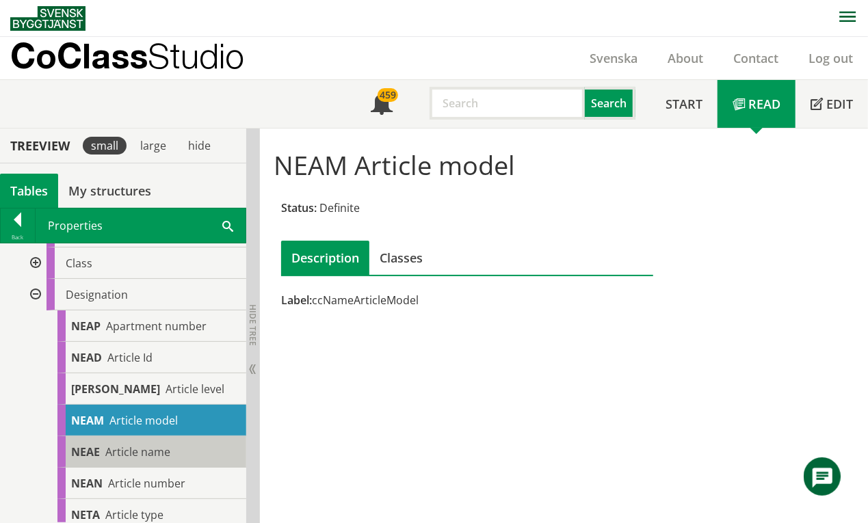
click at [159, 451] on span "Article name" at bounding box center [137, 452] width 65 height 15
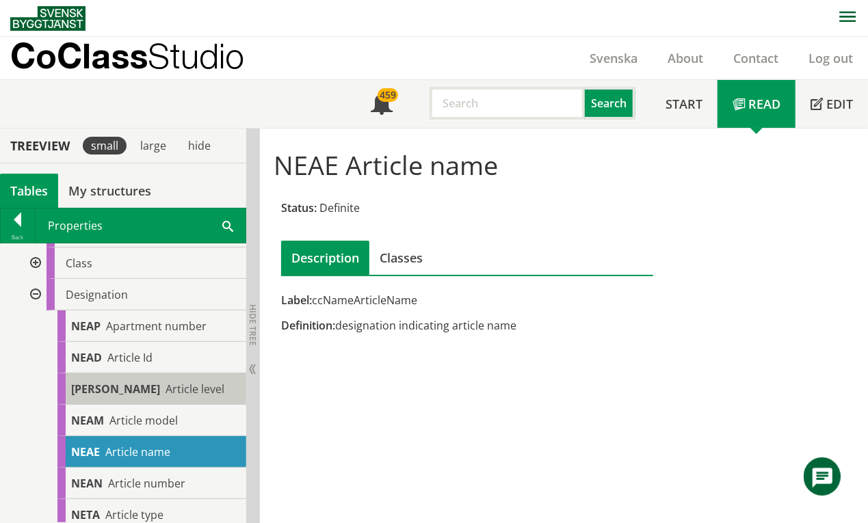
click at [166, 384] on span "Article level" at bounding box center [195, 389] width 59 height 15
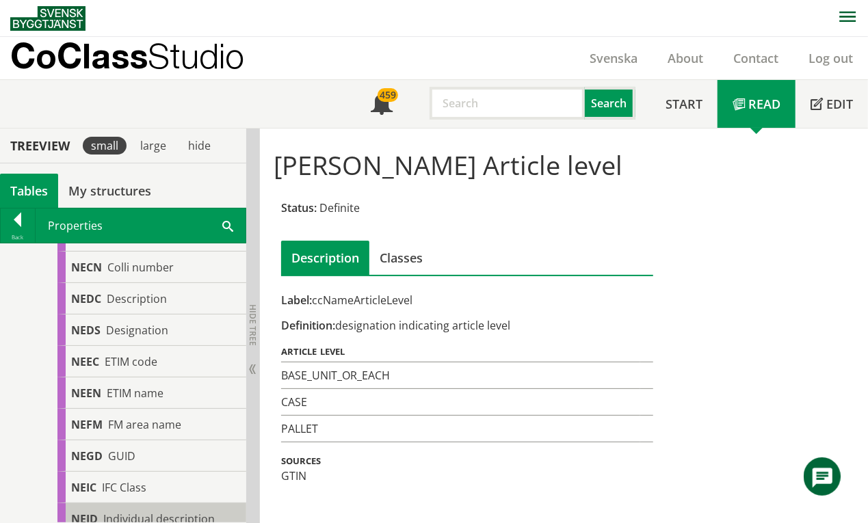
scroll to position [547, 0]
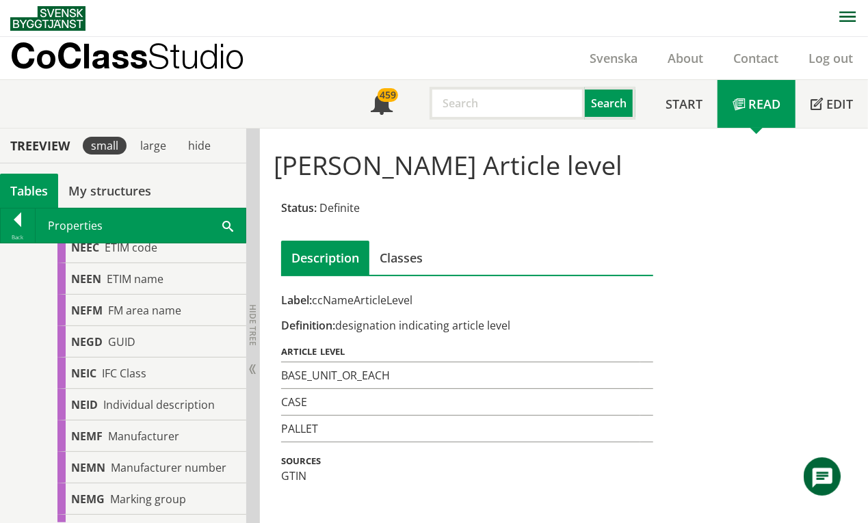
click at [31, 184] on div "Tables" at bounding box center [29, 191] width 58 height 34
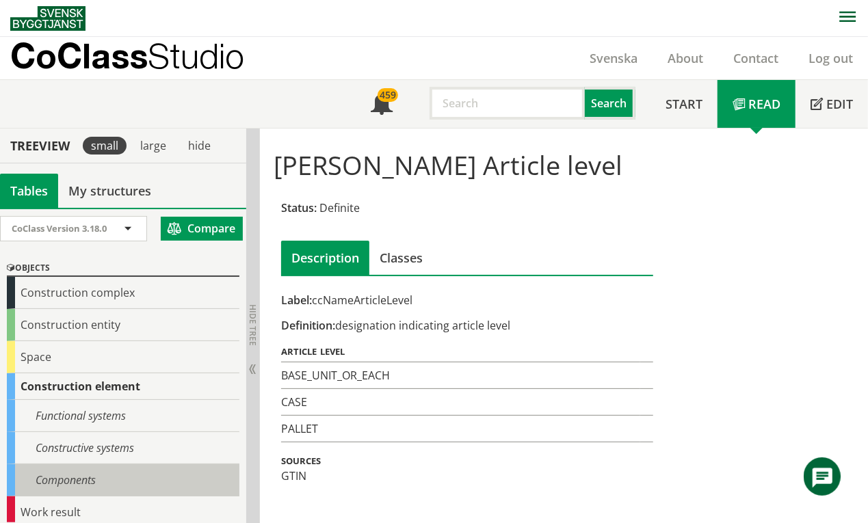
click at [61, 484] on div "Components" at bounding box center [123, 480] width 233 height 32
click at [72, 476] on div "Components" at bounding box center [123, 480] width 233 height 32
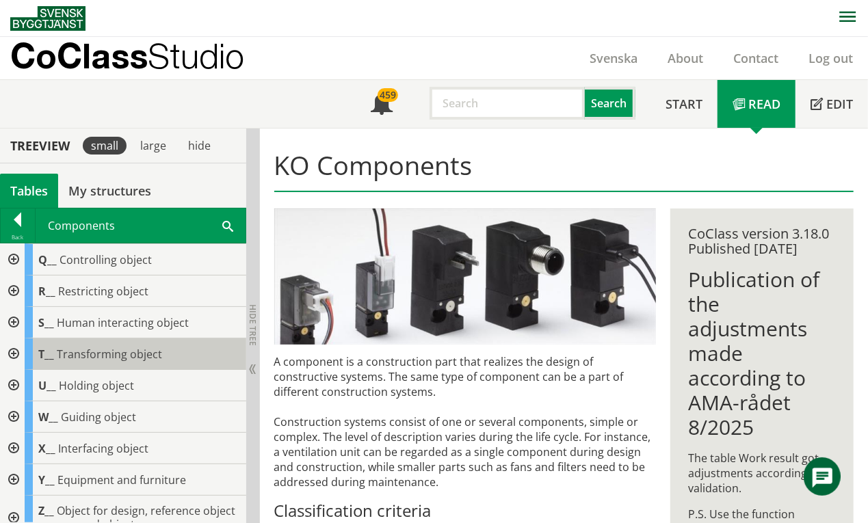
scroll to position [332, 0]
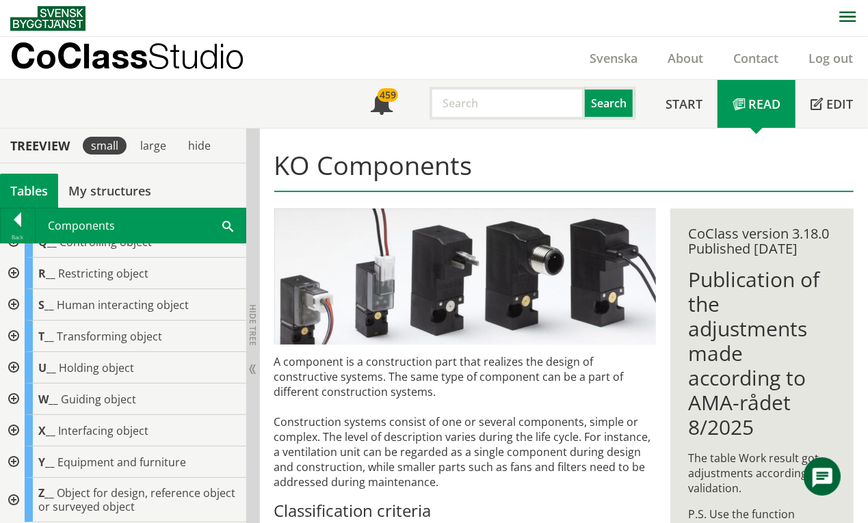
click at [14, 433] on div at bounding box center [12, 430] width 25 height 31
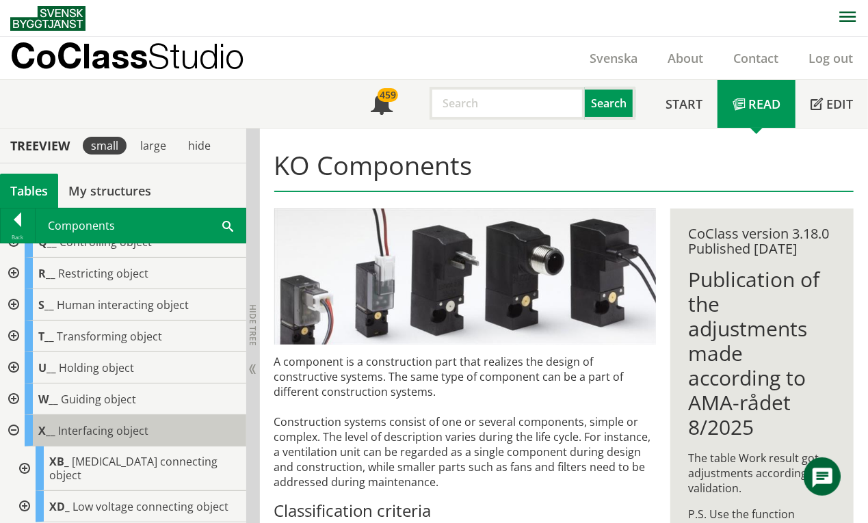
click at [118, 434] on span "Interfacing object" at bounding box center [103, 430] width 90 height 15
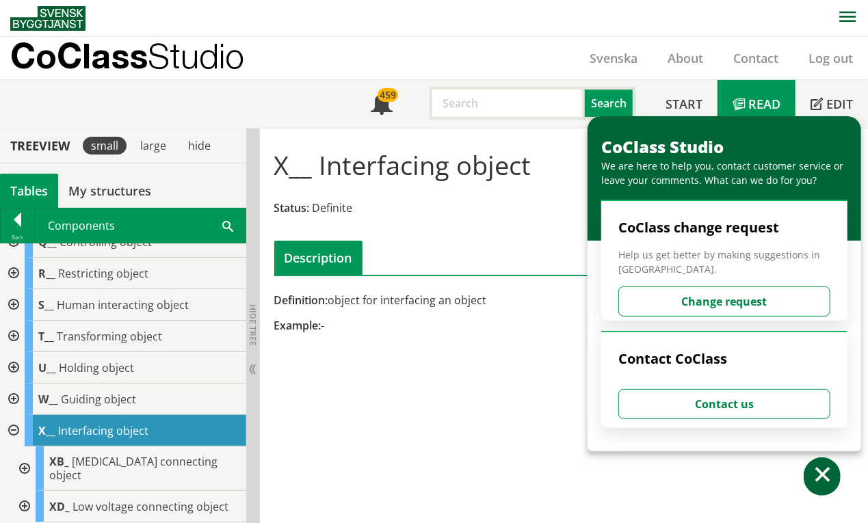
click at [38, 191] on div "Tables" at bounding box center [29, 191] width 58 height 34
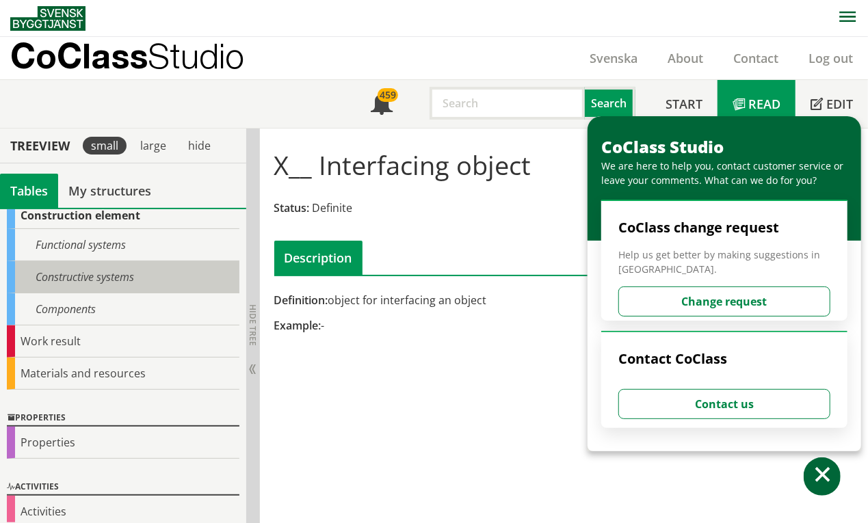
scroll to position [187, 0]
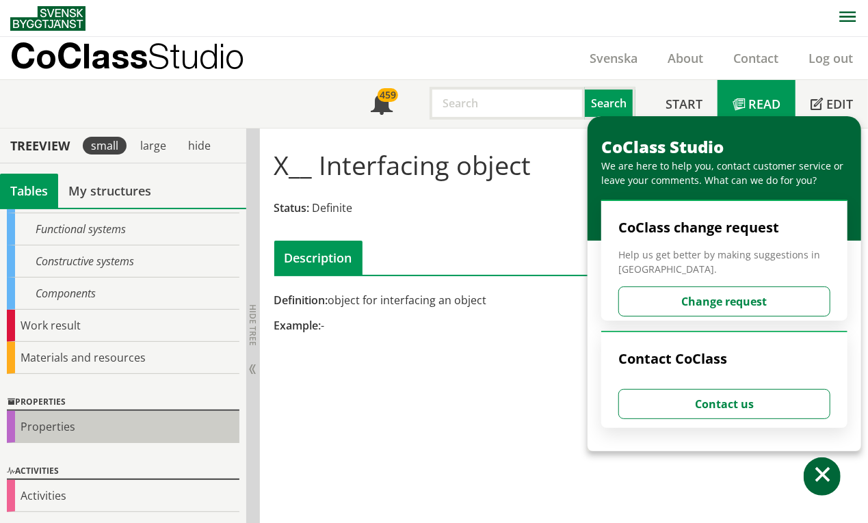
click at [58, 430] on div "Properties" at bounding box center [123, 427] width 233 height 32
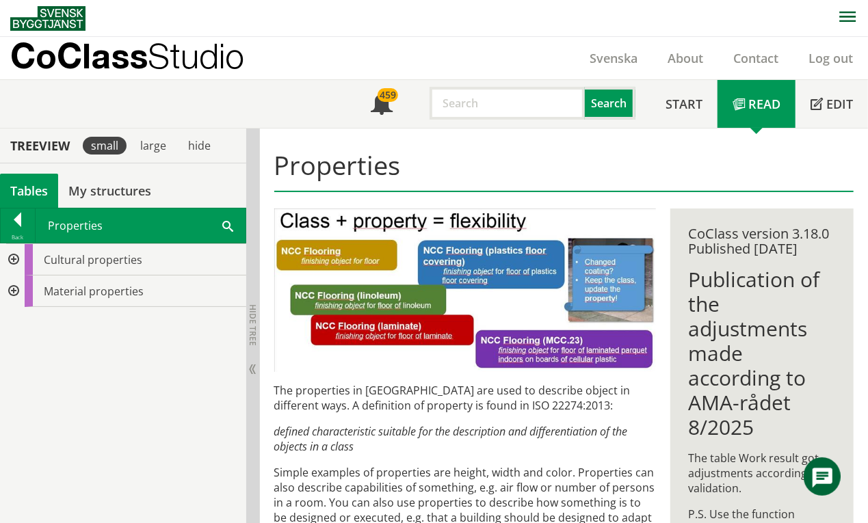
click at [15, 263] on div at bounding box center [12, 259] width 25 height 31
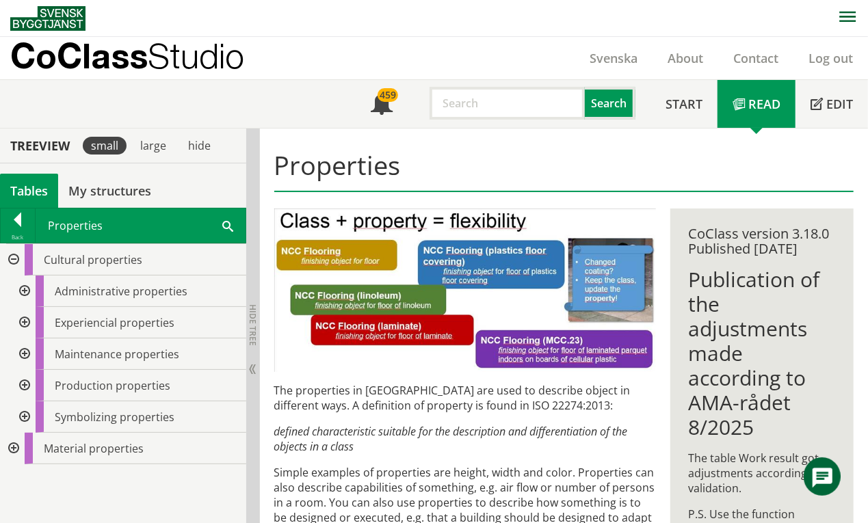
click at [26, 291] on div at bounding box center [23, 291] width 25 height 31
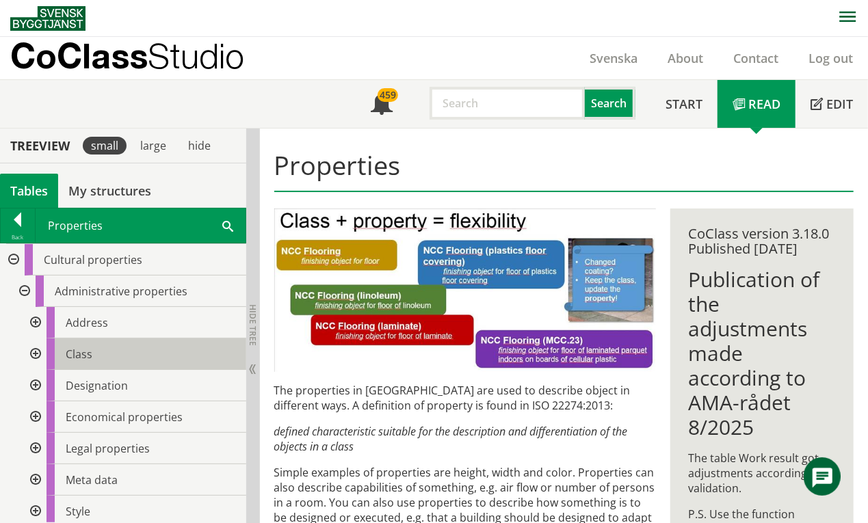
scroll to position [91, 0]
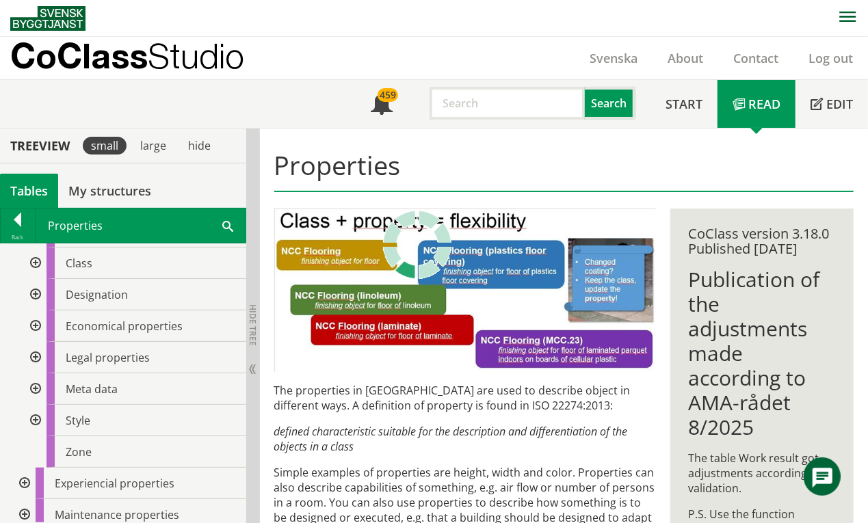
click at [38, 361] on div at bounding box center [34, 357] width 25 height 31
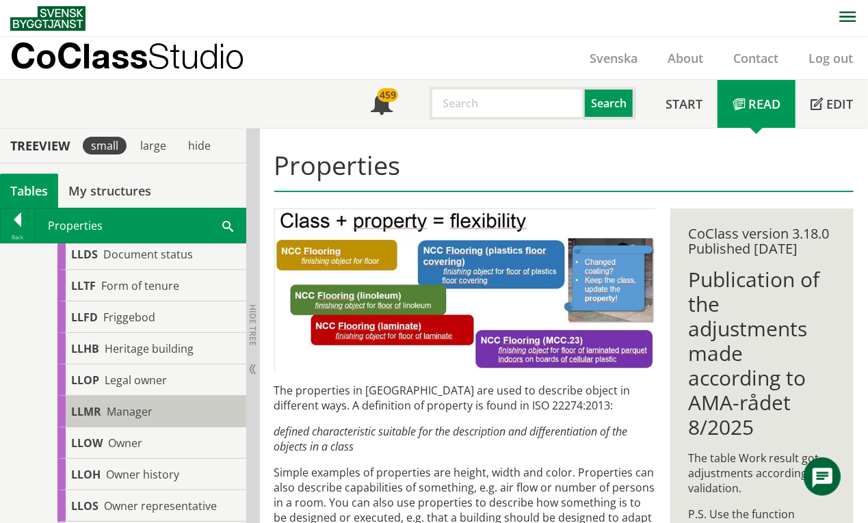
scroll to position [455, 0]
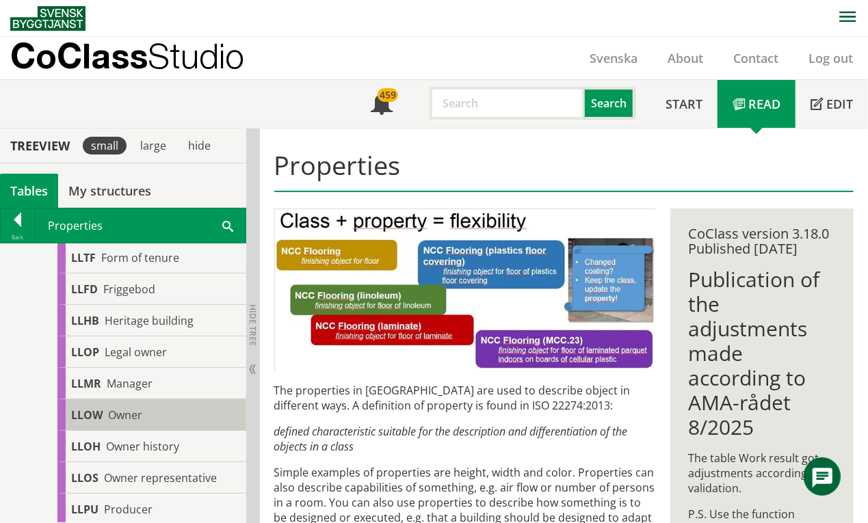
click at [145, 414] on div "LLOW Owner" at bounding box center [151, 414] width 189 height 31
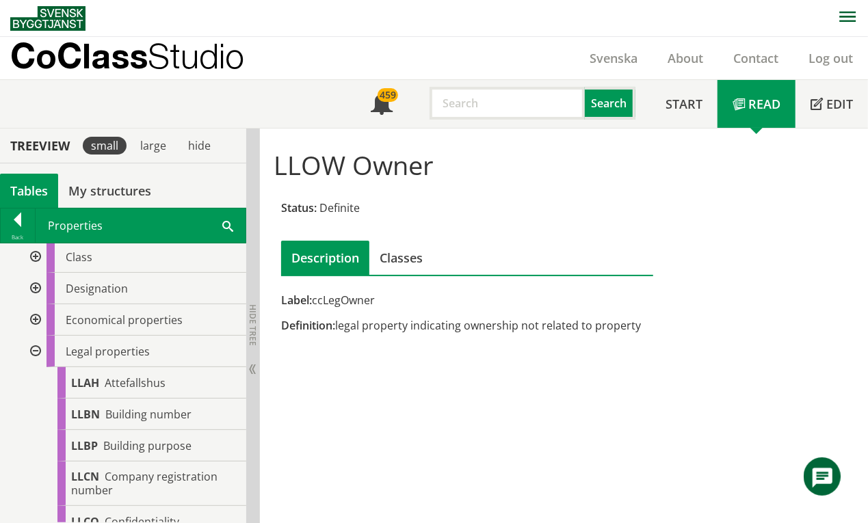
scroll to position [91, 0]
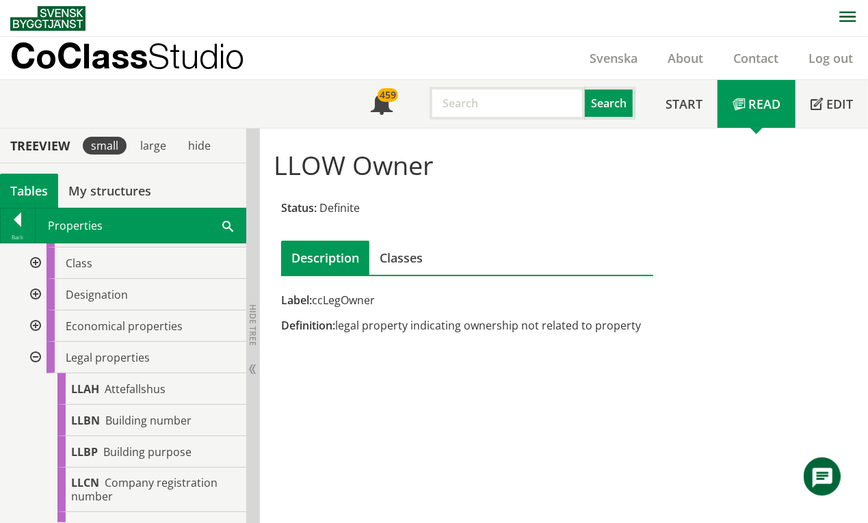
click at [34, 356] on div at bounding box center [34, 357] width 25 height 31
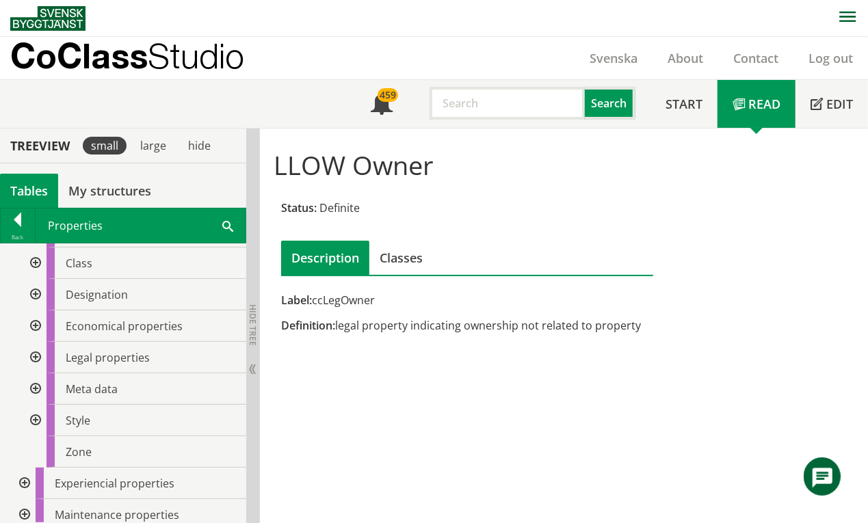
click at [36, 295] on div at bounding box center [34, 294] width 25 height 31
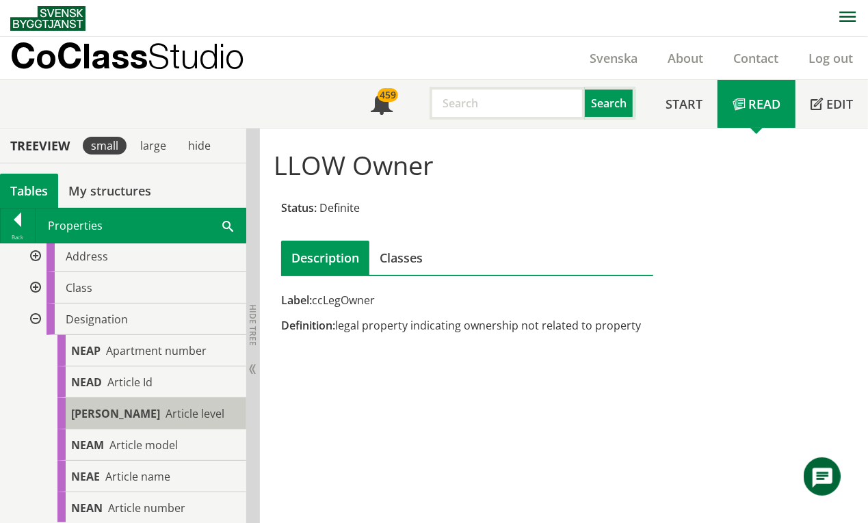
scroll to position [0, 0]
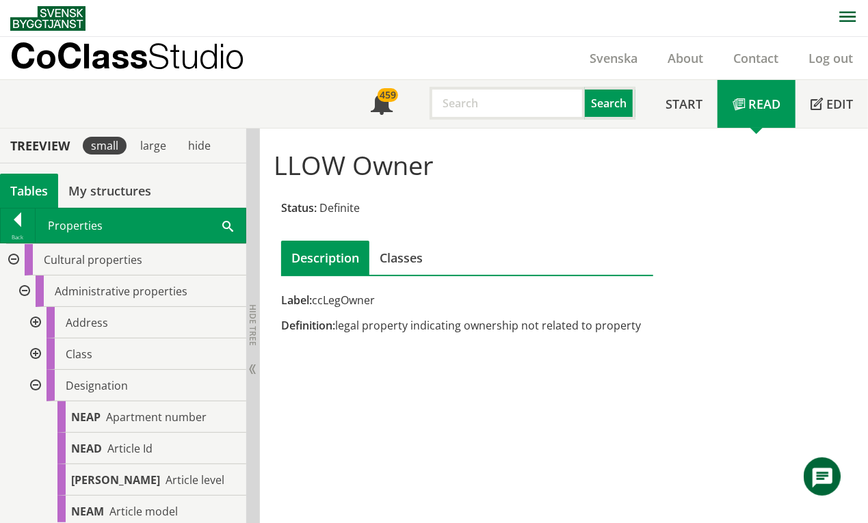
click at [36, 384] on div at bounding box center [34, 385] width 25 height 31
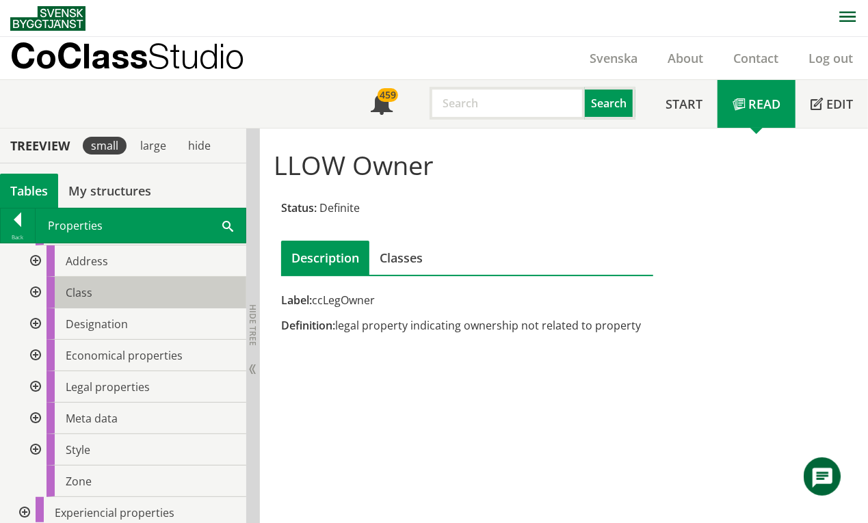
scroll to position [91, 0]
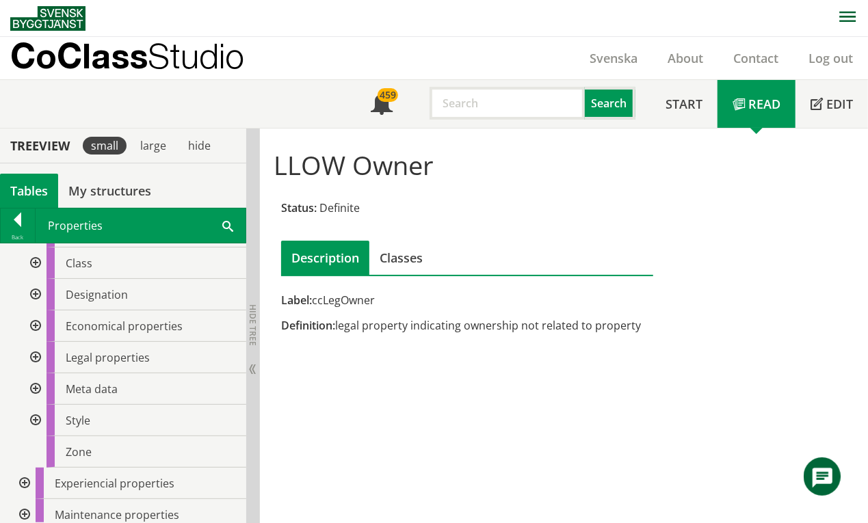
click at [36, 386] on div at bounding box center [34, 388] width 25 height 31
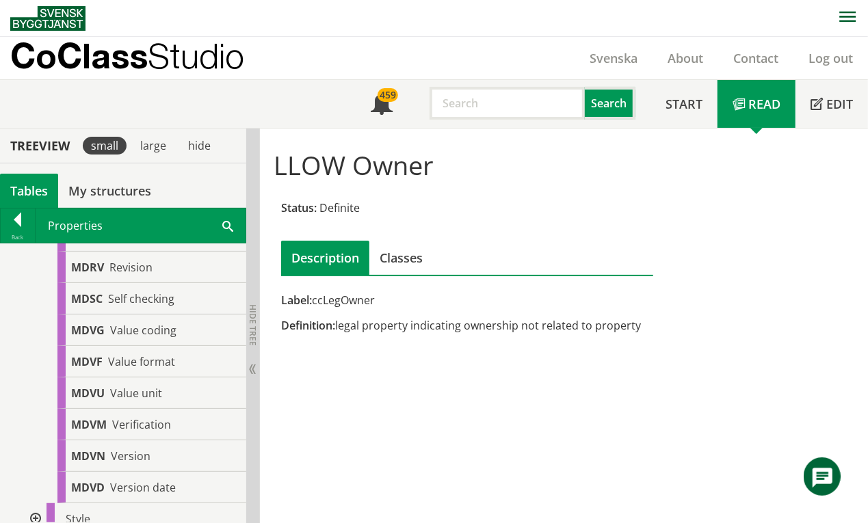
scroll to position [182, 0]
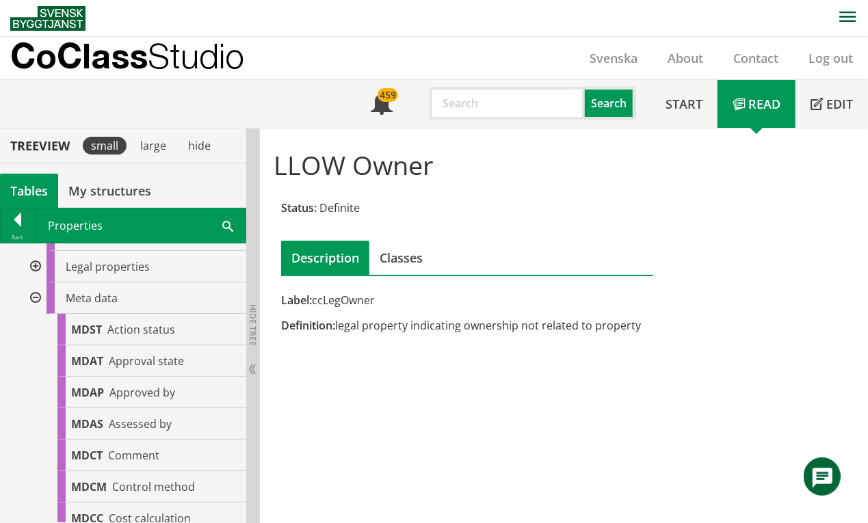
click at [36, 299] on div at bounding box center [34, 297] width 25 height 31
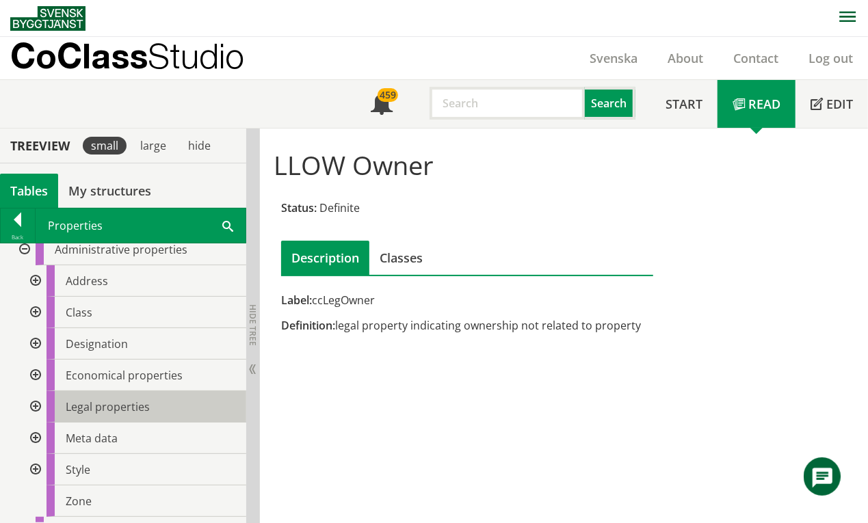
scroll to position [0, 0]
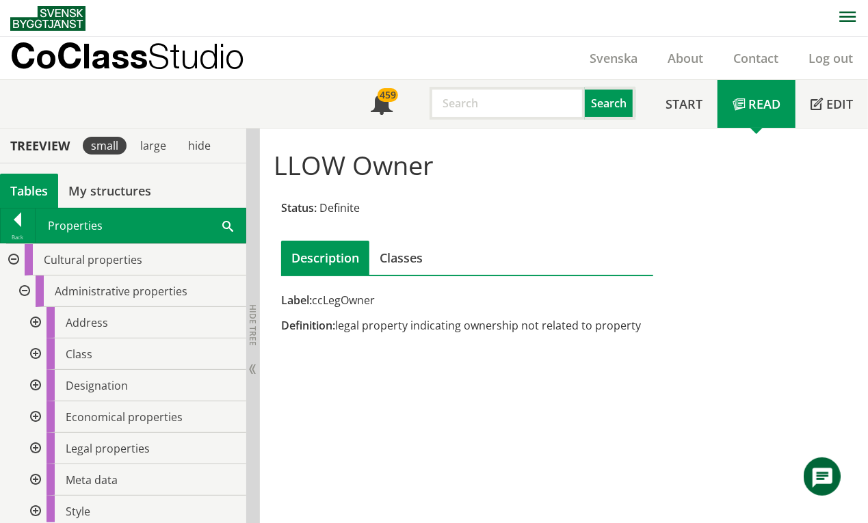
click at [25, 287] on div at bounding box center [23, 291] width 25 height 31
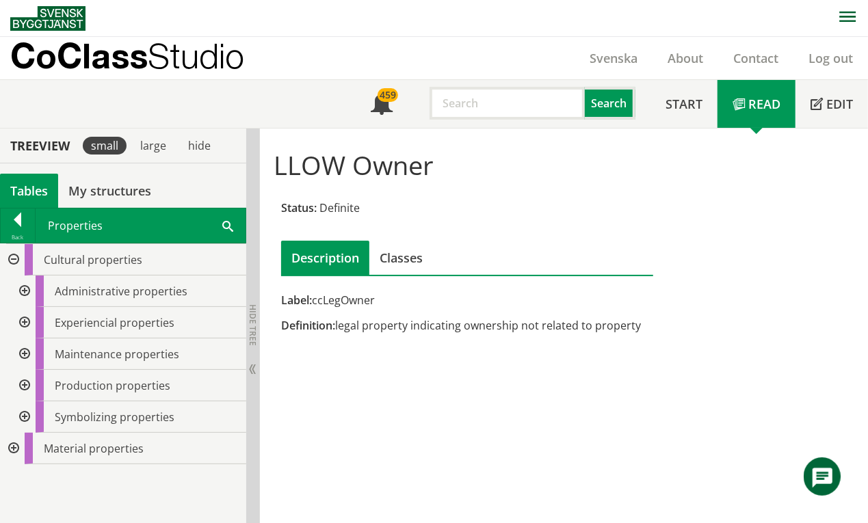
click at [27, 326] on div at bounding box center [23, 322] width 25 height 31
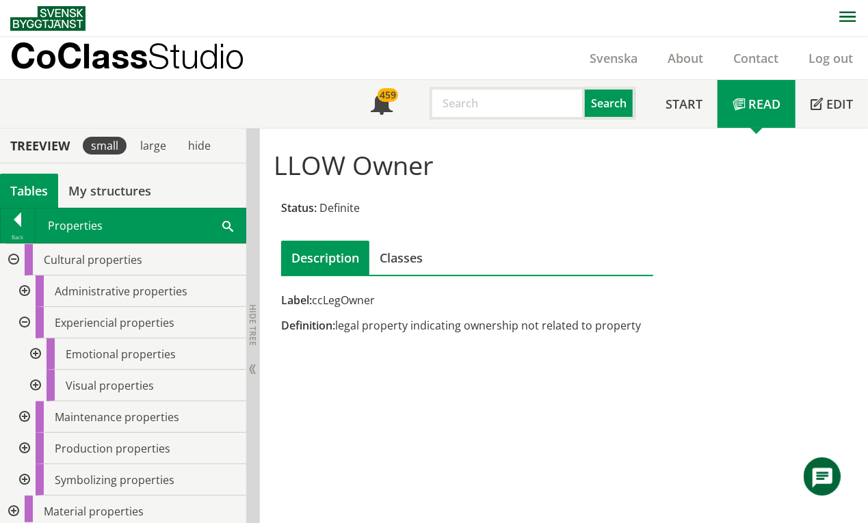
click at [27, 326] on div at bounding box center [23, 322] width 25 height 31
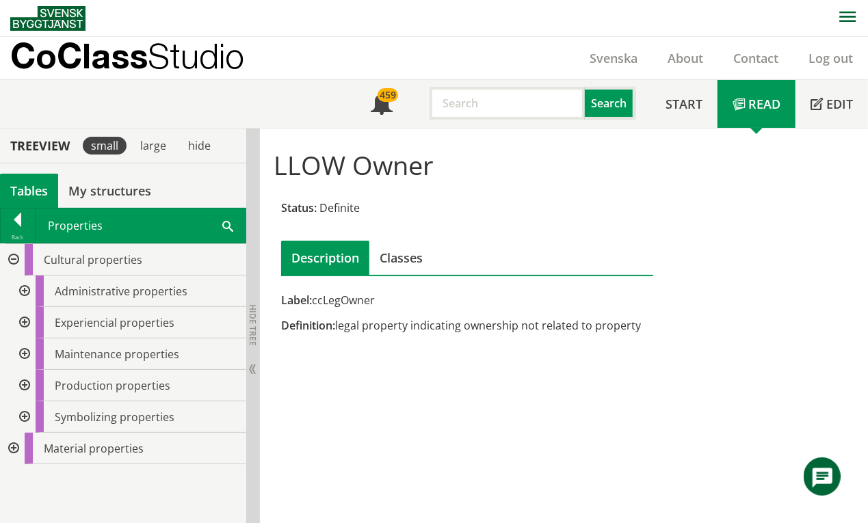
click at [27, 326] on div at bounding box center [23, 322] width 25 height 31
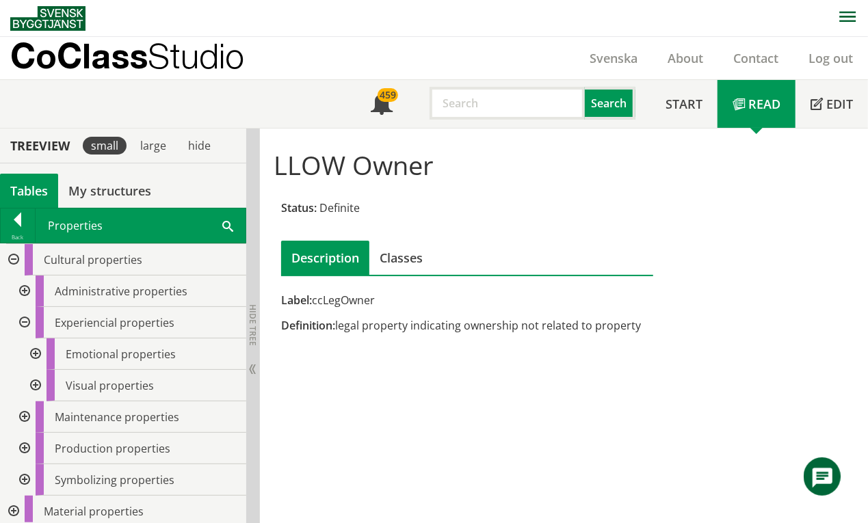
click at [27, 326] on div at bounding box center [23, 322] width 25 height 31
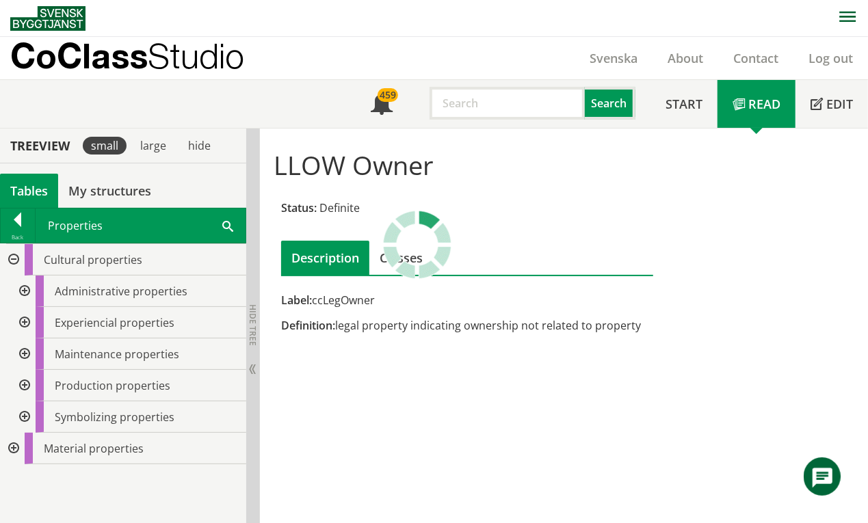
click at [26, 326] on div at bounding box center [23, 322] width 25 height 31
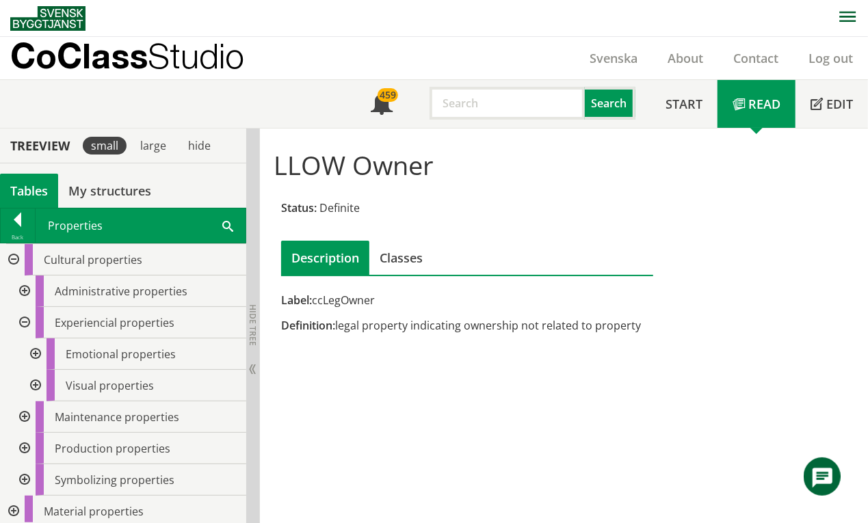
click at [36, 386] on div at bounding box center [34, 385] width 25 height 31
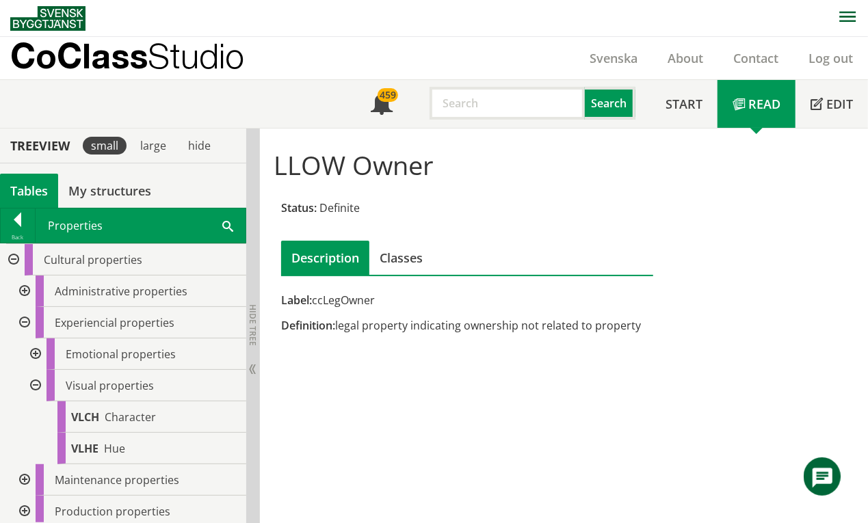
click at [34, 384] on div at bounding box center [34, 385] width 25 height 31
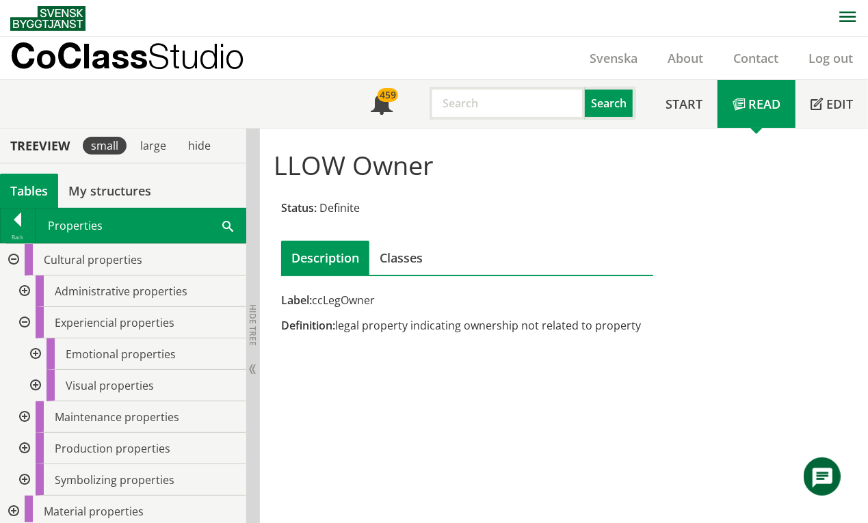
click at [33, 352] on div at bounding box center [34, 354] width 25 height 31
click at [34, 352] on div at bounding box center [34, 354] width 25 height 31
click at [34, 387] on div at bounding box center [34, 385] width 25 height 31
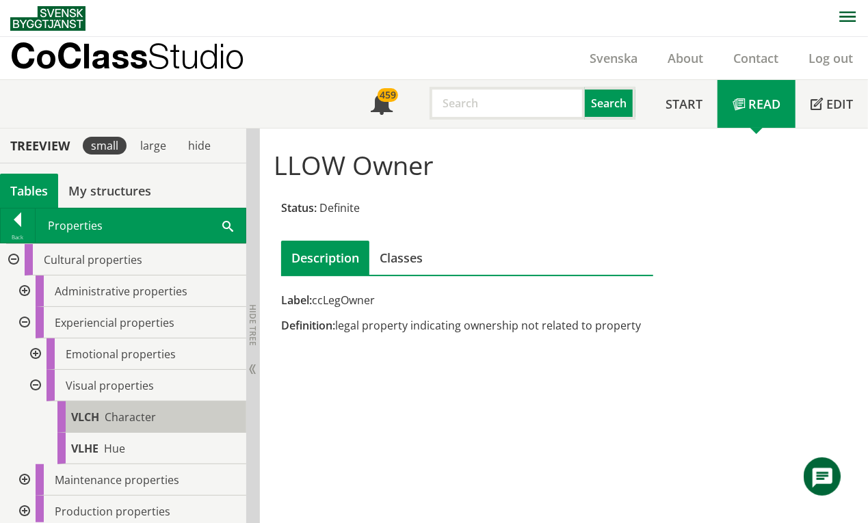
click at [113, 412] on span "Character" at bounding box center [130, 417] width 51 height 15
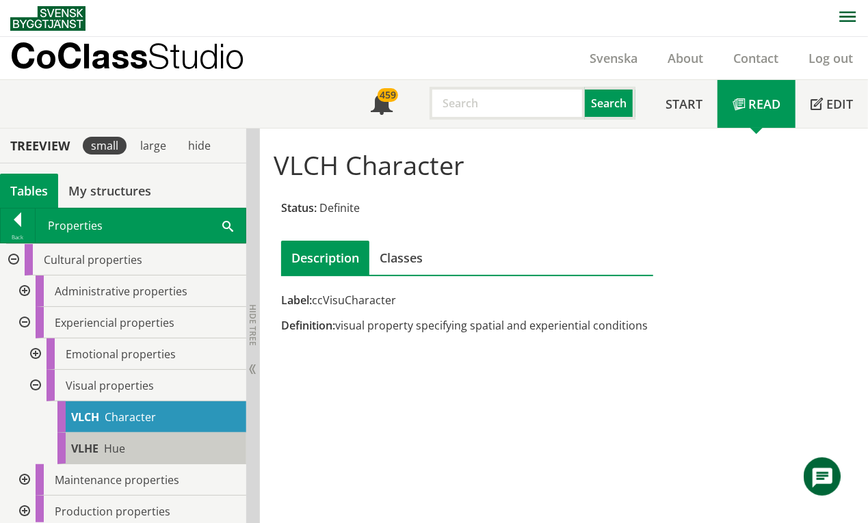
click at [123, 447] on span "Hue" at bounding box center [114, 448] width 21 height 15
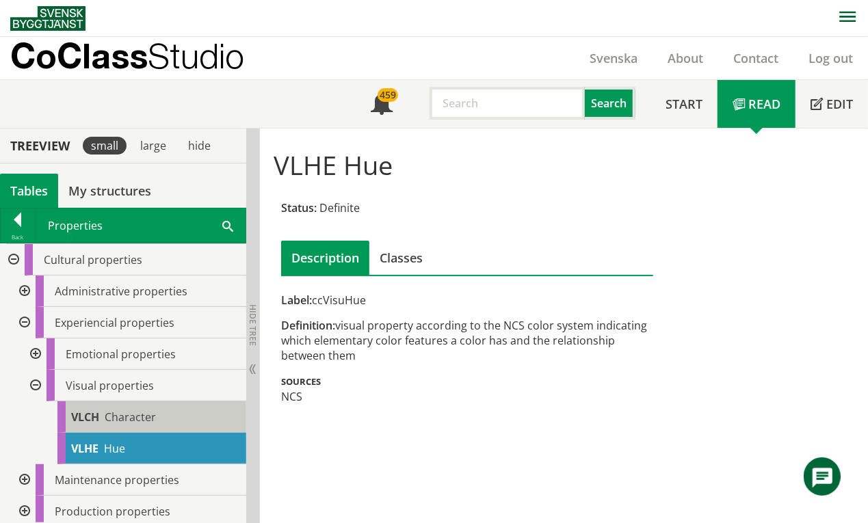
click at [112, 416] on span "Character" at bounding box center [130, 417] width 51 height 15
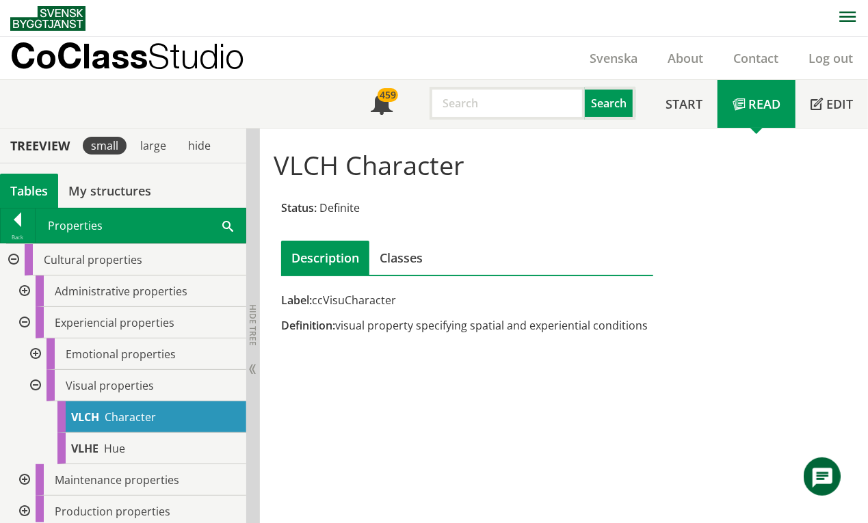
click at [36, 384] on div at bounding box center [34, 385] width 25 height 31
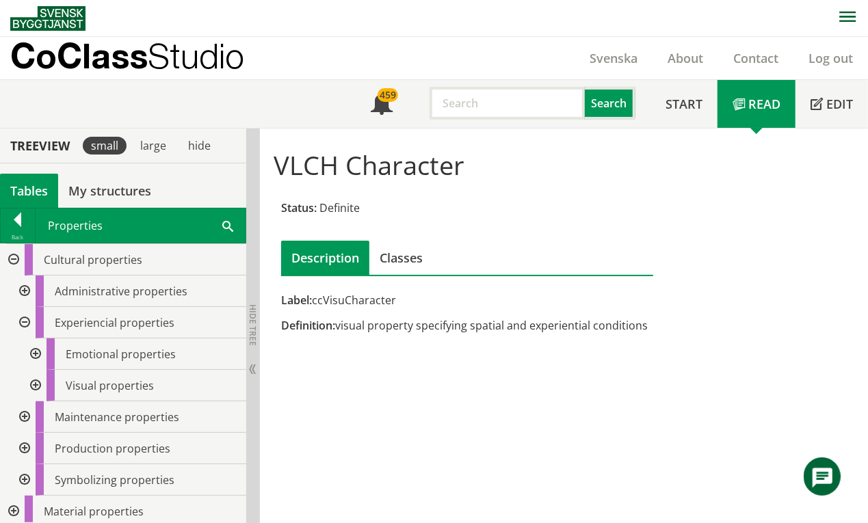
click at [23, 447] on div at bounding box center [23, 448] width 25 height 31
click at [26, 449] on div at bounding box center [23, 448] width 25 height 31
click at [27, 419] on div at bounding box center [23, 416] width 25 height 31
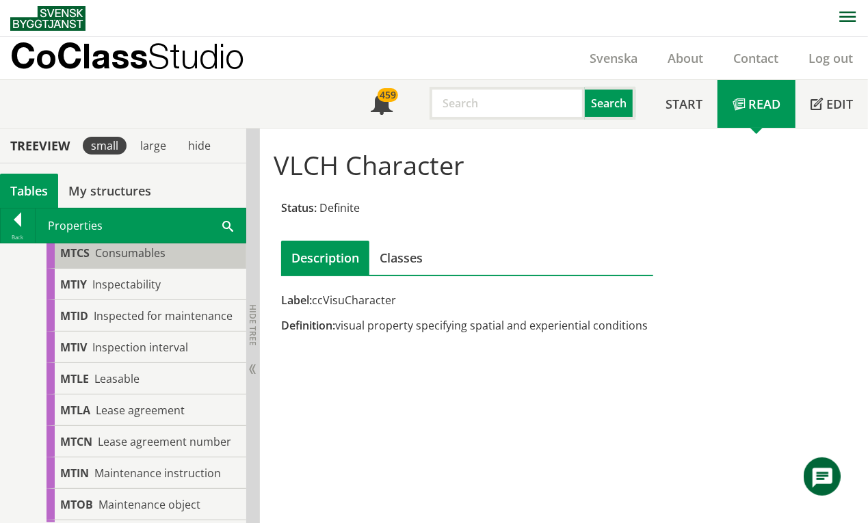
scroll to position [91, 0]
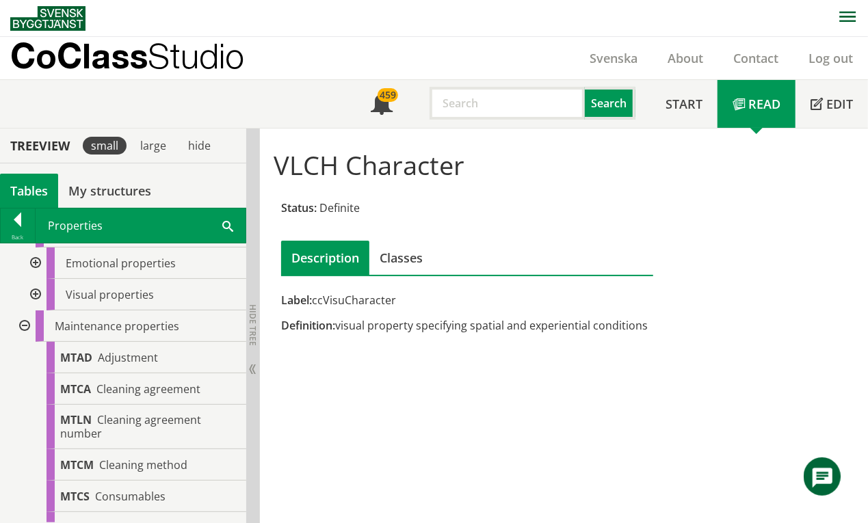
click at [25, 326] on div at bounding box center [23, 326] width 25 height 31
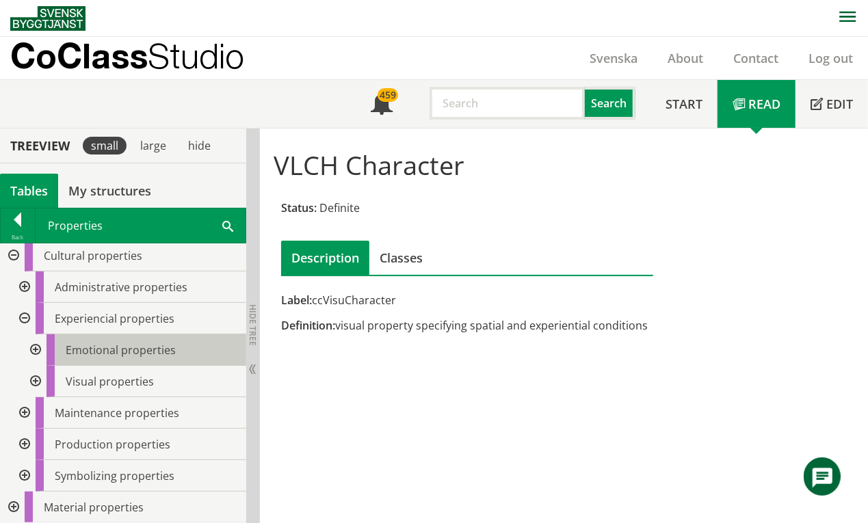
scroll to position [0, 0]
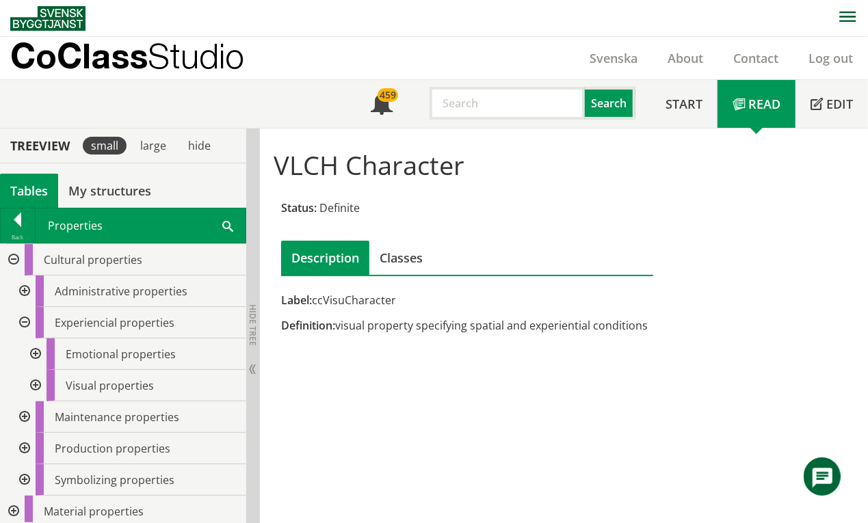
click at [21, 320] on div at bounding box center [23, 322] width 25 height 31
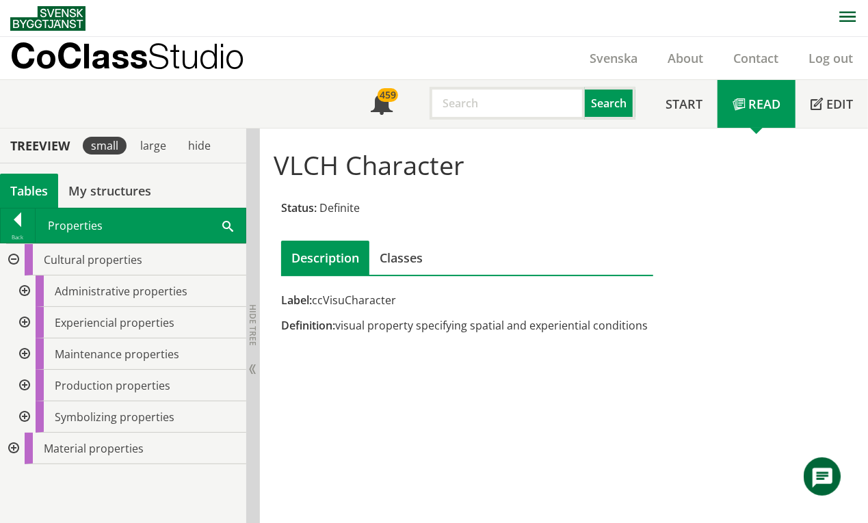
click at [15, 265] on div at bounding box center [12, 259] width 25 height 31
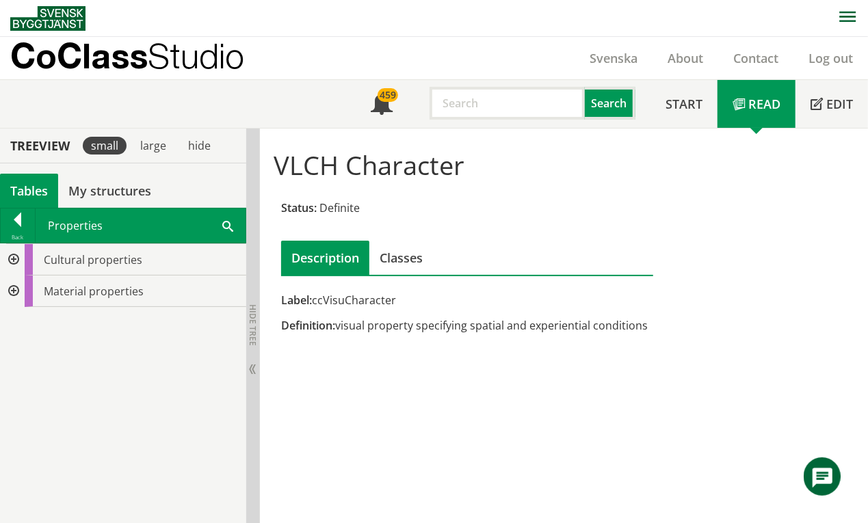
click at [14, 293] on div at bounding box center [12, 291] width 25 height 31
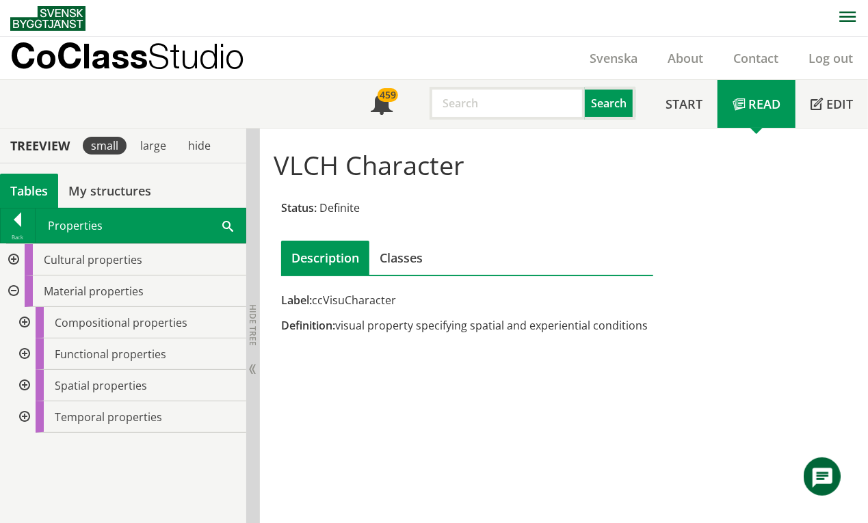
click at [23, 386] on div at bounding box center [23, 385] width 25 height 31
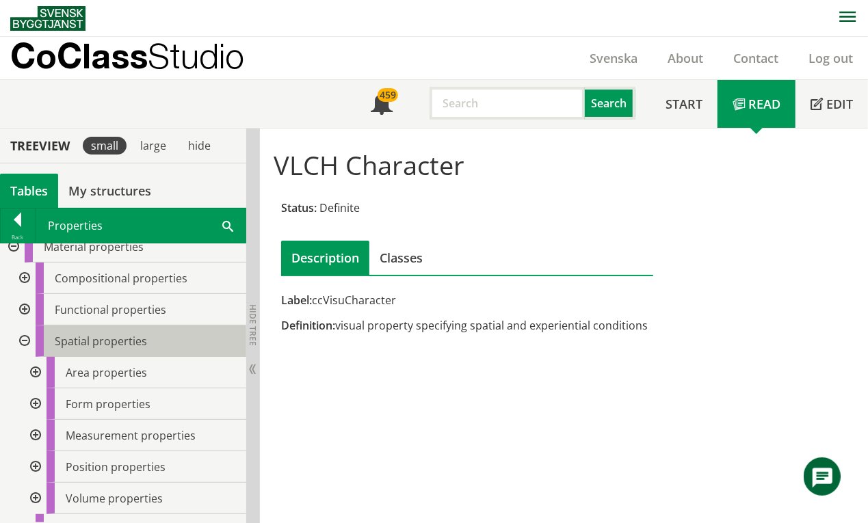
scroll to position [67, 0]
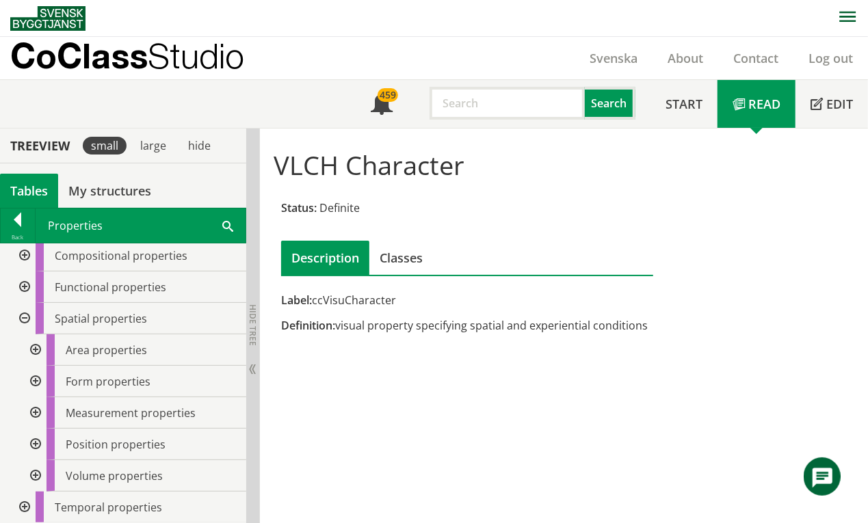
click at [37, 349] on div at bounding box center [34, 349] width 25 height 31
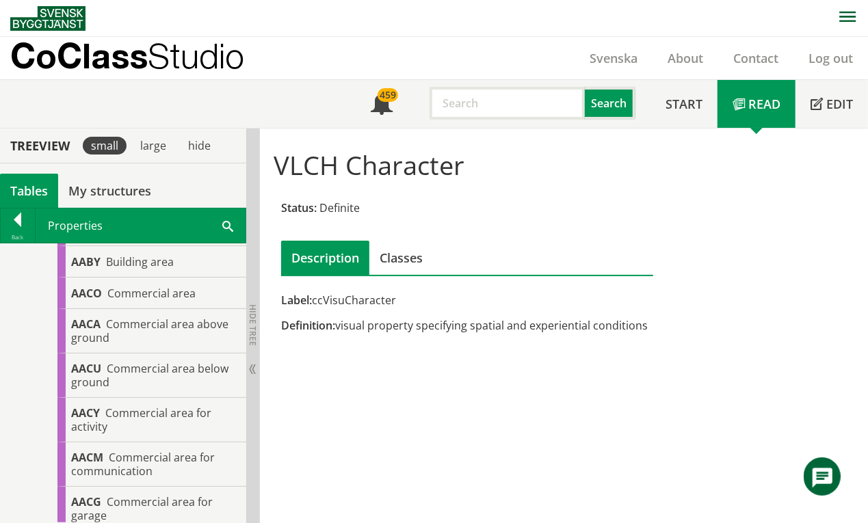
scroll to position [0, 0]
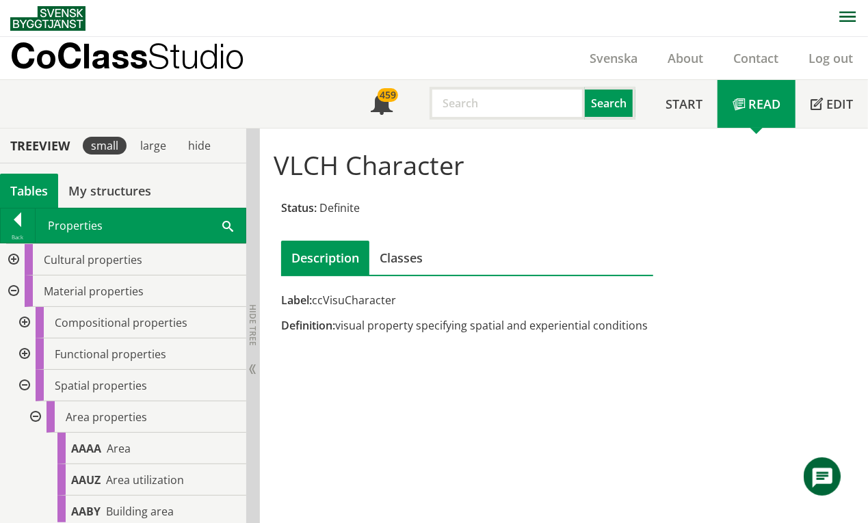
click at [38, 413] on div at bounding box center [34, 416] width 25 height 31
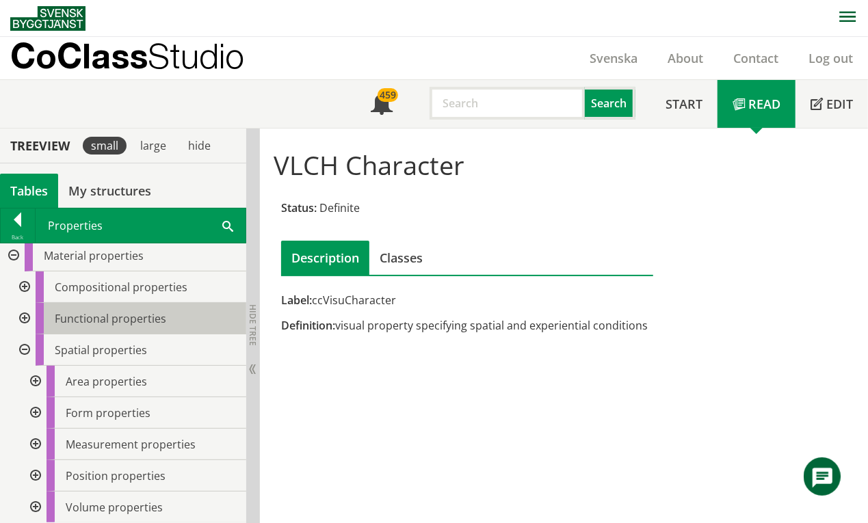
scroll to position [67, 0]
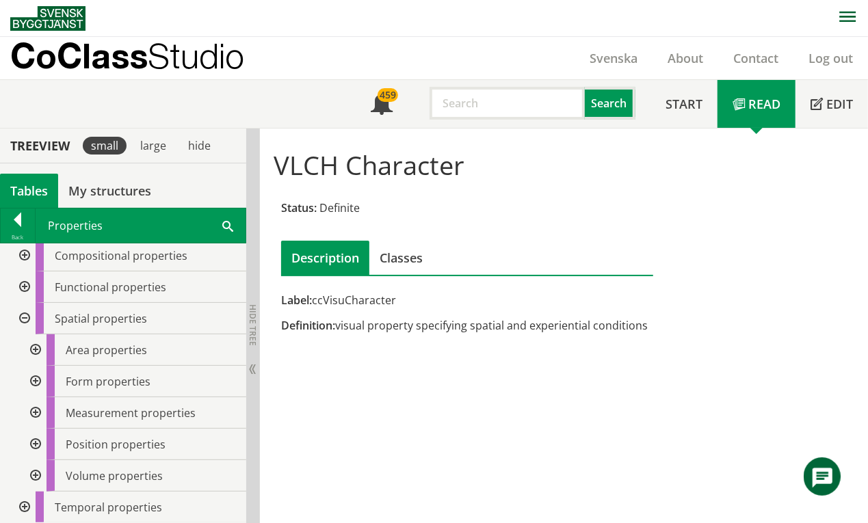
click at [23, 507] on div at bounding box center [23, 507] width 25 height 31
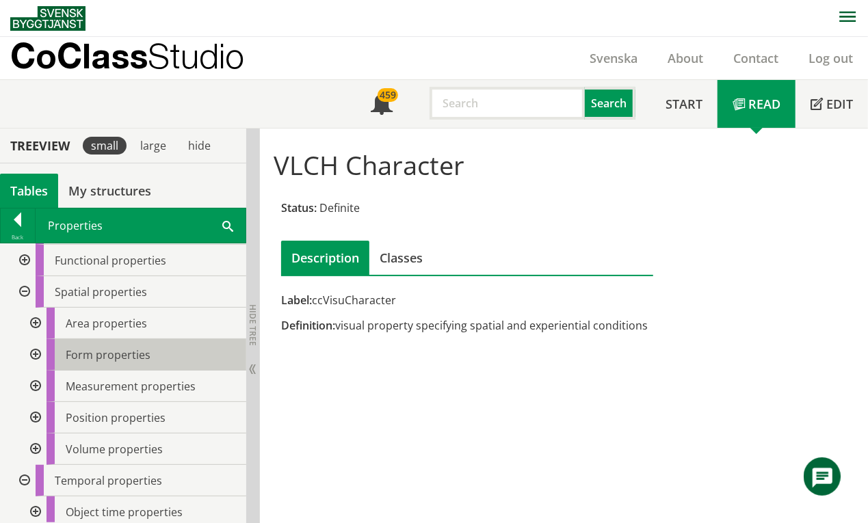
scroll to position [130, 0]
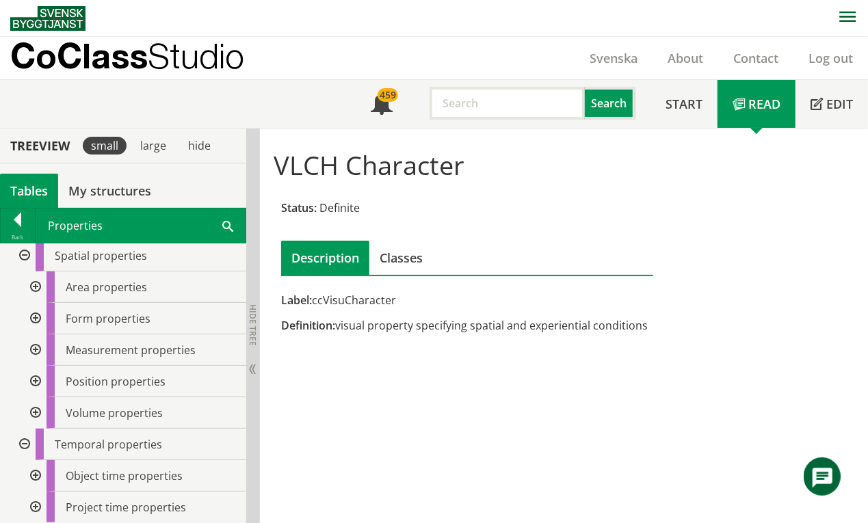
click at [36, 475] on div at bounding box center [34, 475] width 25 height 31
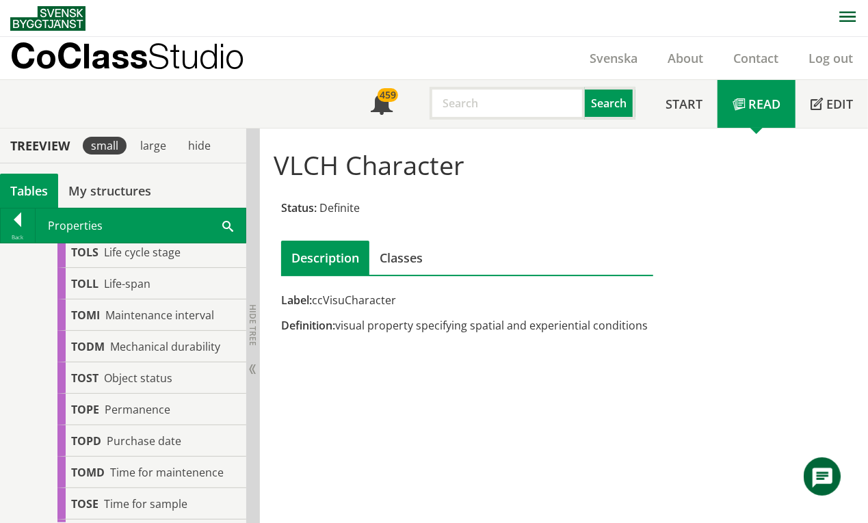
scroll to position [518, 0]
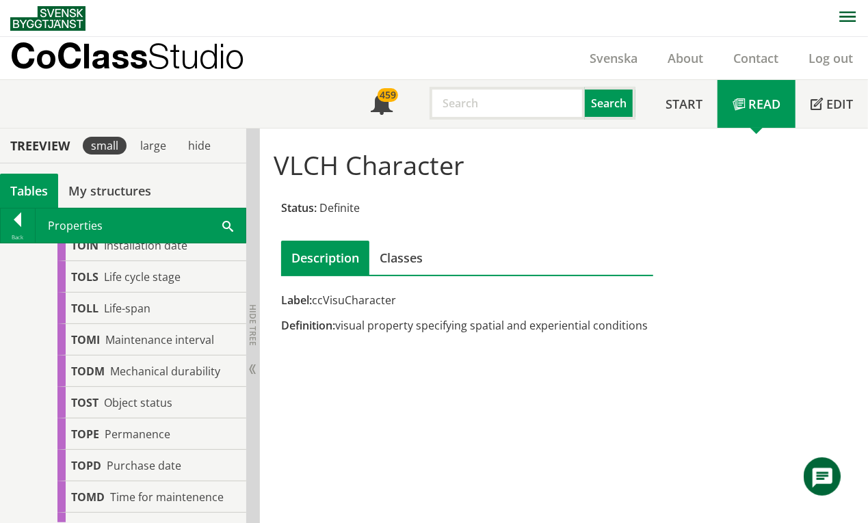
click at [479, 102] on input "text" at bounding box center [507, 103] width 155 height 33
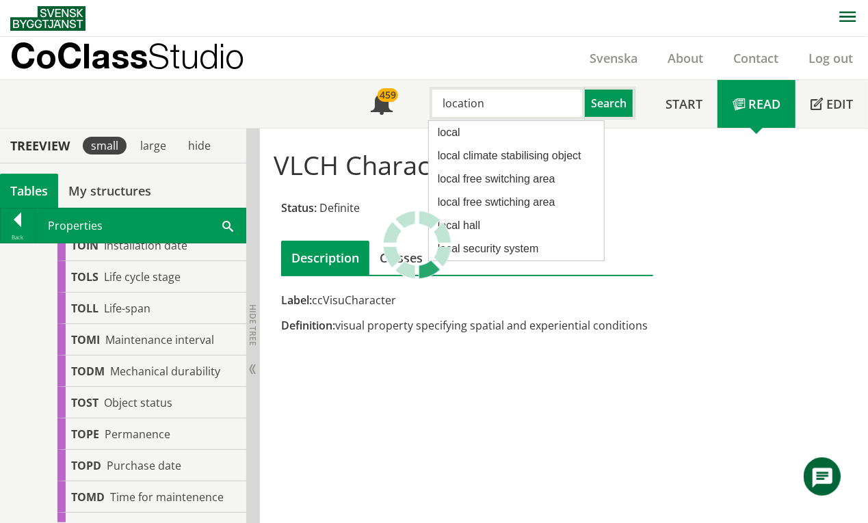
type input "location"
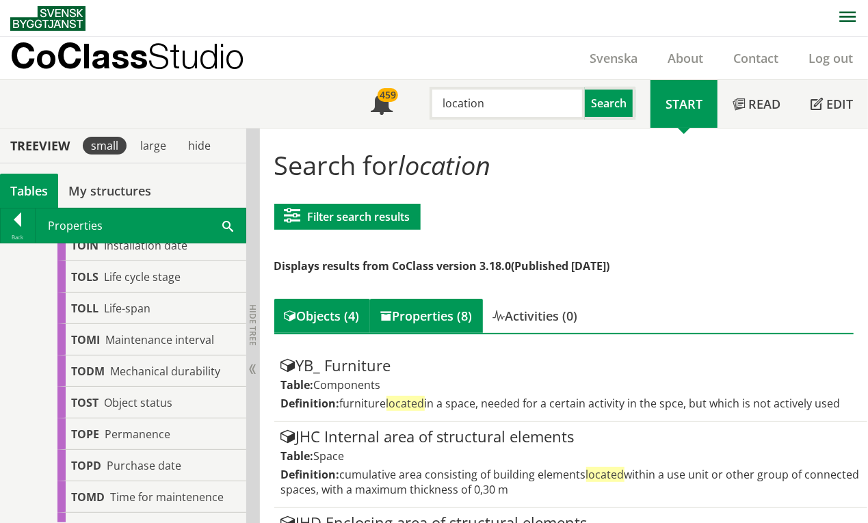
click at [427, 320] on div "Properties (8)" at bounding box center [426, 316] width 113 height 34
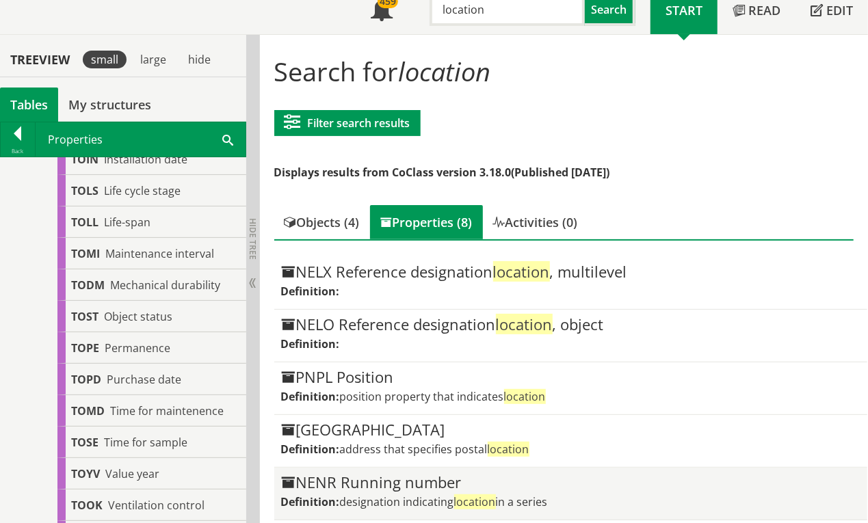
scroll to position [86, 0]
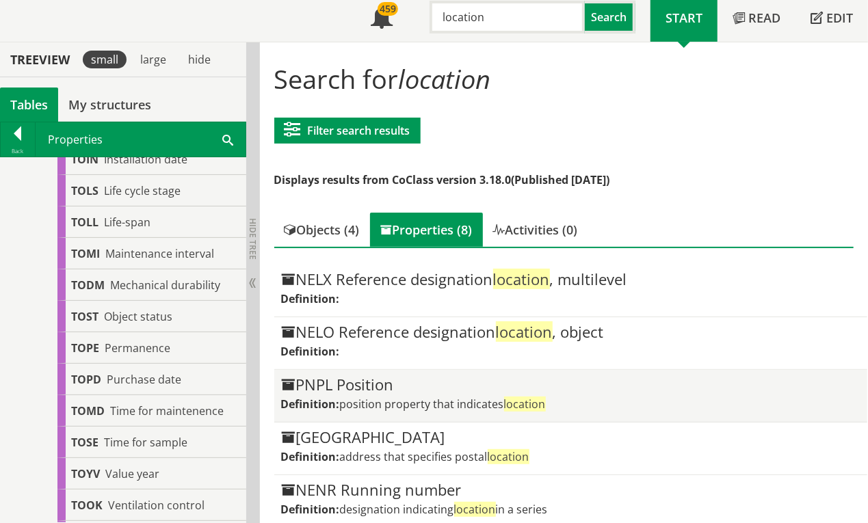
click at [404, 387] on div "PNPL Position" at bounding box center [571, 385] width 580 height 16
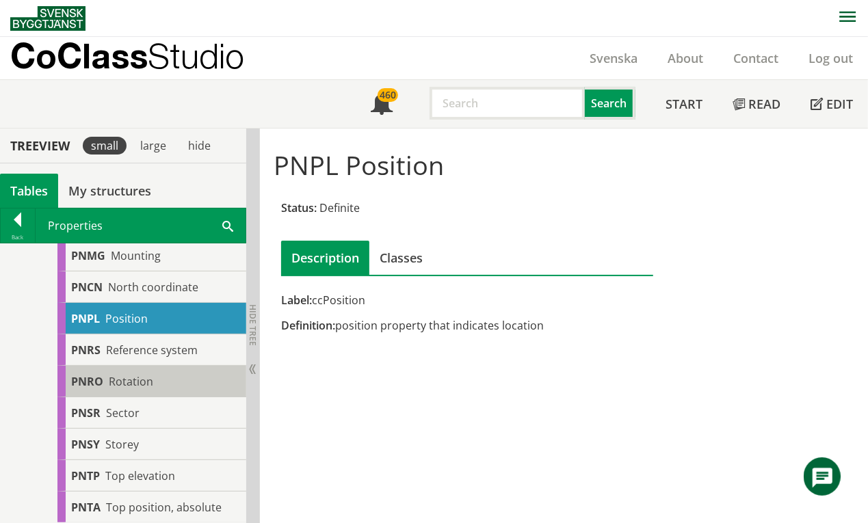
scroll to position [1094, 0]
